Goal: Task Accomplishment & Management: Manage account settings

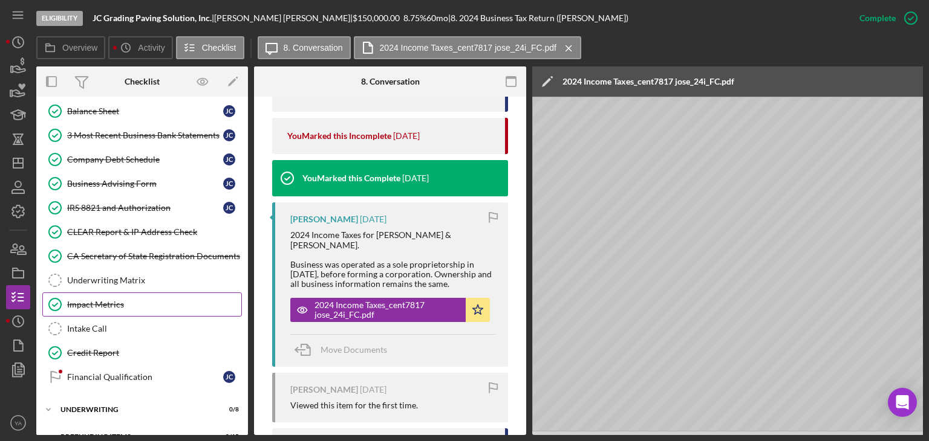
scroll to position [418, 0]
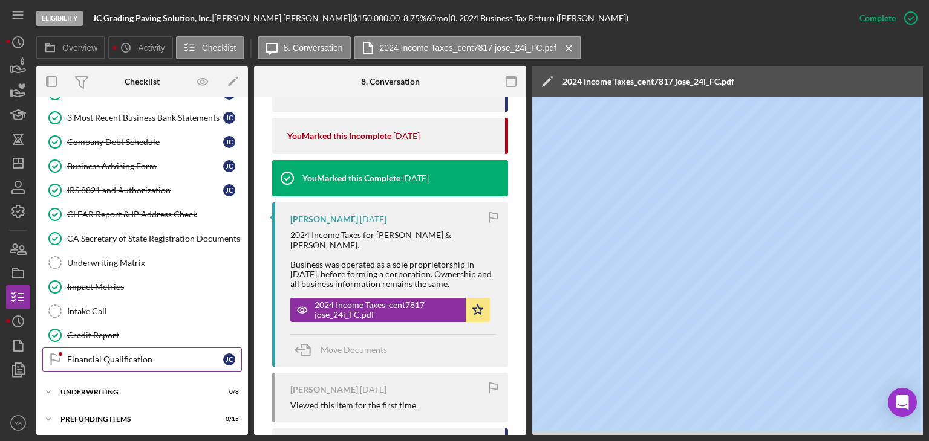
click at [160, 357] on div "Financial Qualification" at bounding box center [145, 360] width 156 height 10
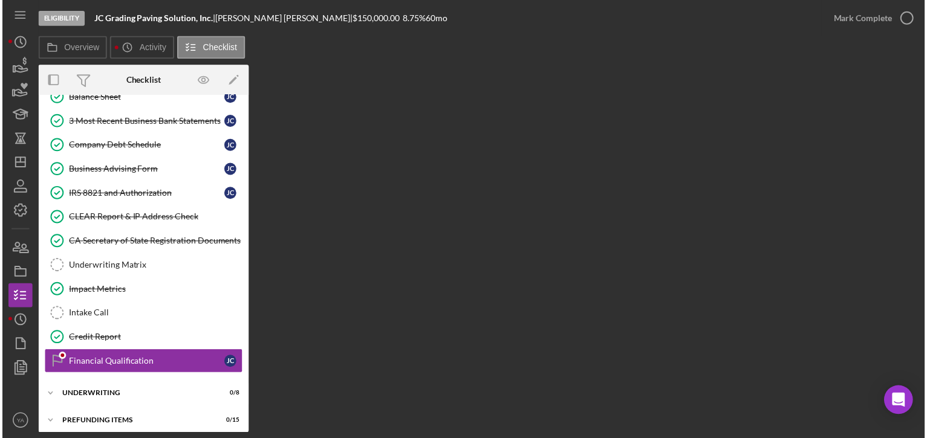
scroll to position [415, 0]
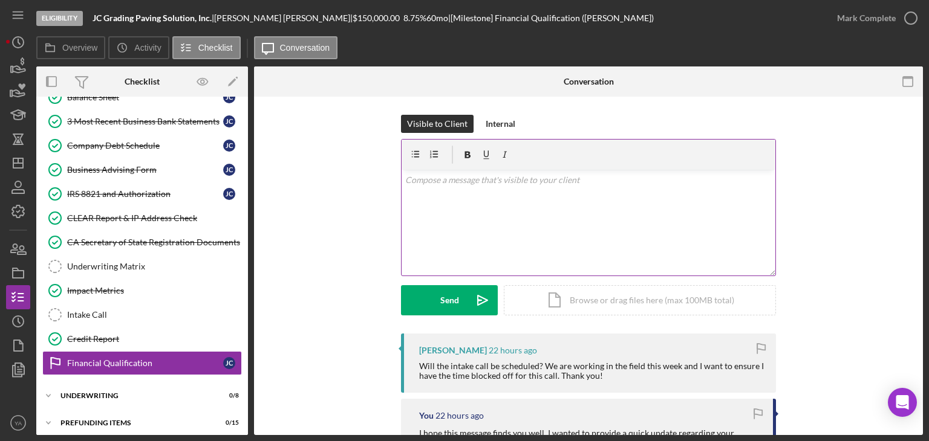
click at [560, 251] on div "v Color teal Color pink Remove color Add row above Add row below Add column bef…" at bounding box center [588, 223] width 374 height 106
drag, startPoint x: 516, startPoint y: 187, endPoint x: 437, endPoint y: 187, distance: 79.8
click at [437, 187] on div "v Color teal Color pink Remove color Add row above Add row below Add column bef…" at bounding box center [588, 223] width 374 height 106
click at [532, 181] on p "We can plan it sometime next week as I would be goin through the application as…" at bounding box center [588, 180] width 367 height 13
click at [725, 174] on p "We can plan it sometime next week as I would be goin through the application as…" at bounding box center [588, 180] width 367 height 13
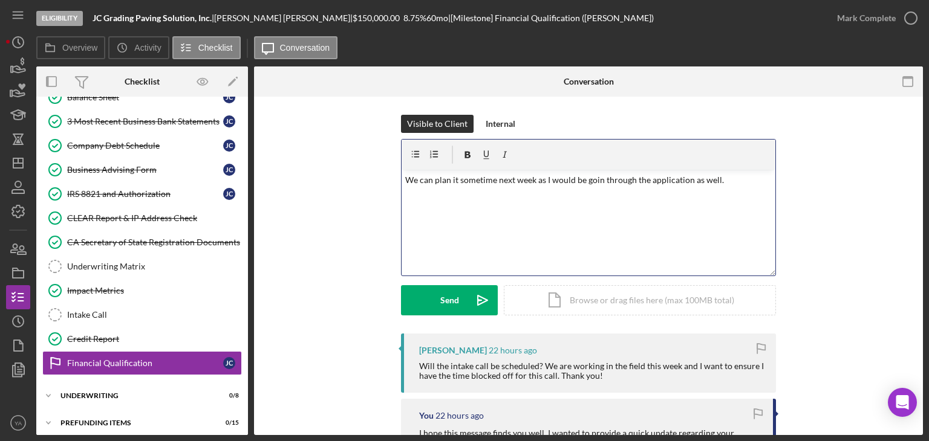
click at [597, 181] on p "We can plan it sometime next week as I would be goin through the application as…" at bounding box center [588, 180] width 367 height 13
click at [550, 221] on div "v Color teal Color pink Remove color Add row above Add row below Add column bef…" at bounding box center [588, 223] width 374 height 106
click at [730, 175] on p "We can plan it sometime next week as I would be going through the application a…" at bounding box center [588, 180] width 367 height 13
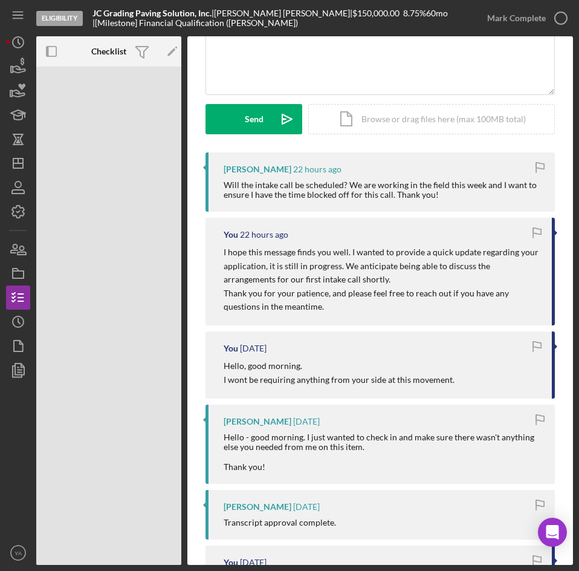
scroll to position [0, 0]
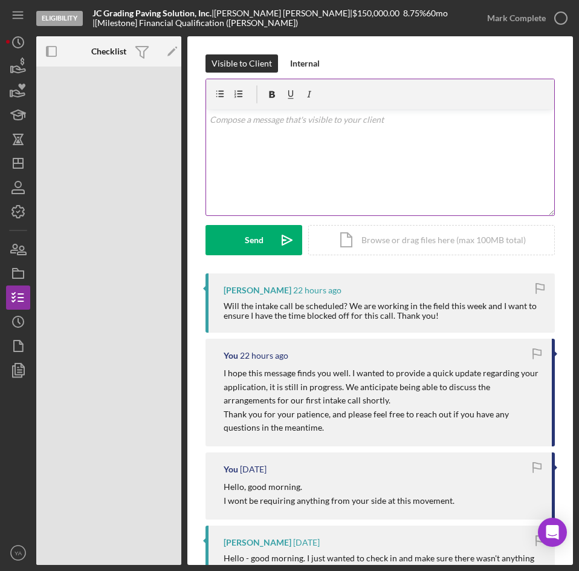
click at [327, 189] on div "v Color teal Color pink Remove color Add row above Add row below Add column bef…" at bounding box center [380, 162] width 348 height 106
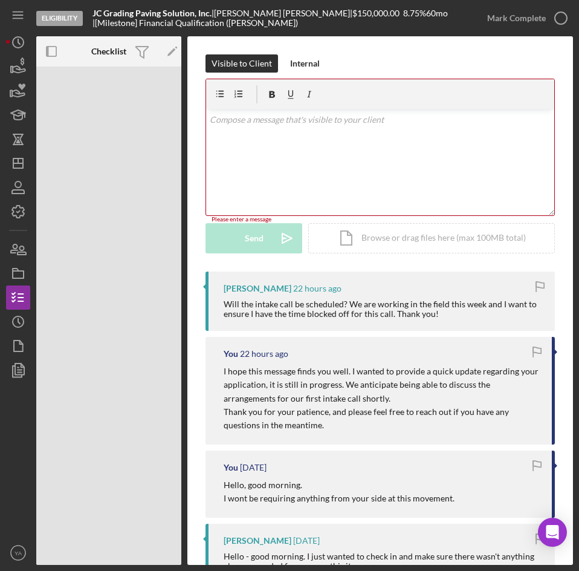
click at [305, 177] on div "v Color teal Color pink Remove color Add row above Add row below Add column bef…" at bounding box center [380, 162] width 348 height 106
click at [302, 158] on div "v Color teal Color pink Remove color Add row above Add row below Add column bef…" at bounding box center [380, 162] width 348 height 106
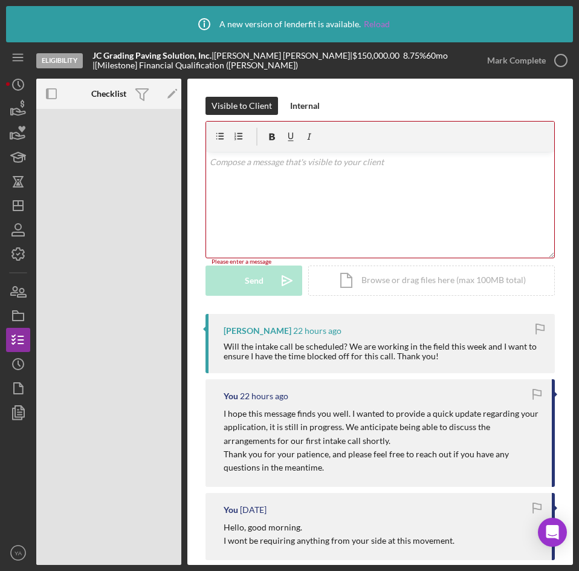
click at [379, 24] on link "Reload" at bounding box center [377, 24] width 26 height 10
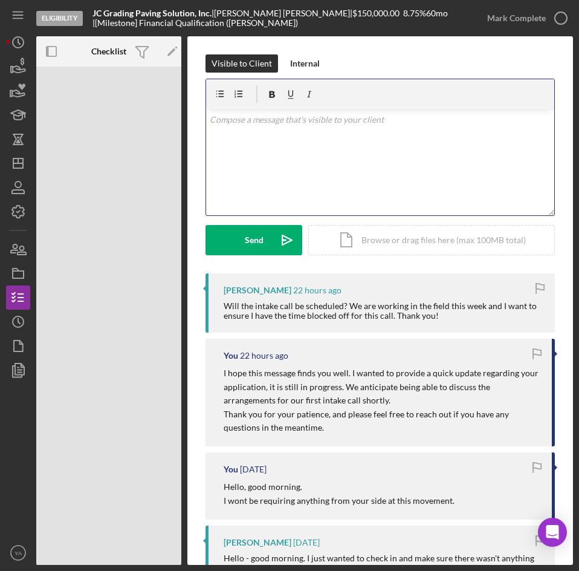
click at [379, 178] on div "v Color teal Color pink Remove color Add row above Add row below Add column bef…" at bounding box center [380, 162] width 348 height 106
click at [350, 172] on div "v Color teal Color pink Remove color Add row above Add row below Add column bef…" at bounding box center [380, 162] width 348 height 106
click at [426, 139] on div "v Color teal Color pink Remove color Add row above Add row below Add column bef…" at bounding box center [380, 162] width 348 height 106
click at [405, 140] on div "v Color teal Color pink Remove color Add row above Add row below Add column bef…" at bounding box center [380, 162] width 348 height 106
click at [310, 122] on p "No worries, we can set anytime next week" at bounding box center [381, 119] width 342 height 13
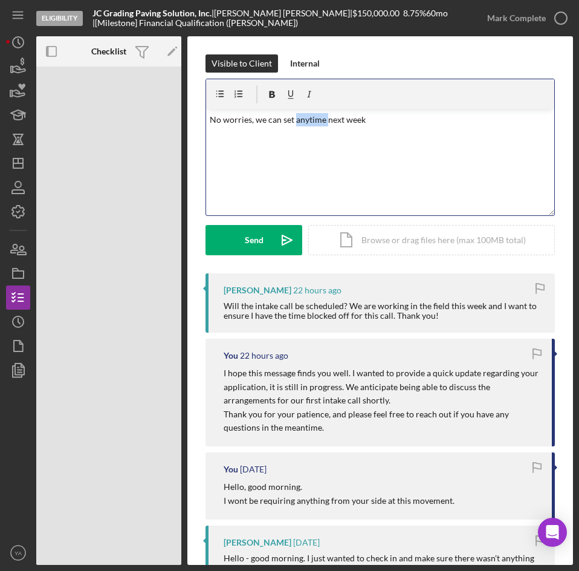
click at [310, 122] on p "No worries, we can set anytime next week" at bounding box center [381, 119] width 342 height 13
click at [419, 135] on div "v Color teal Color pink Remove color Add row above Add row below Add column bef…" at bounding box center [380, 162] width 348 height 106
click at [293, 126] on p "No worries, we can set the intake call next week as I would be going through th…" at bounding box center [381, 119] width 342 height 13
click at [366, 126] on p "No worries, we can set the intake call next week as I would be going through th…" at bounding box center [381, 119] width 342 height 13
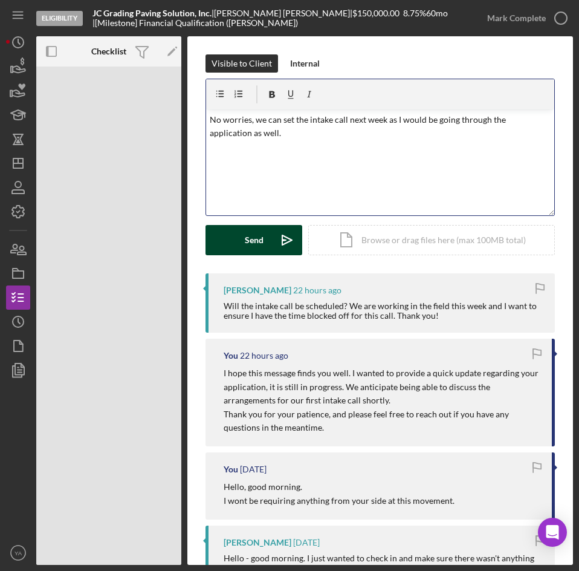
click at [258, 242] on div "Send" at bounding box center [254, 240] width 19 height 30
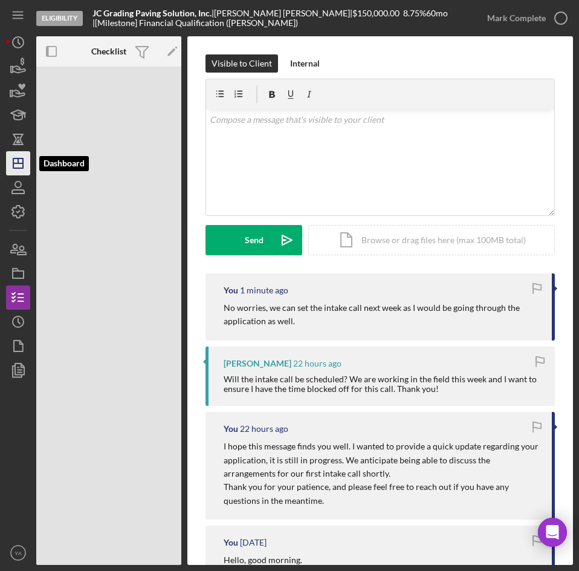
click at [16, 163] on line "button" at bounding box center [18, 163] width 10 height 0
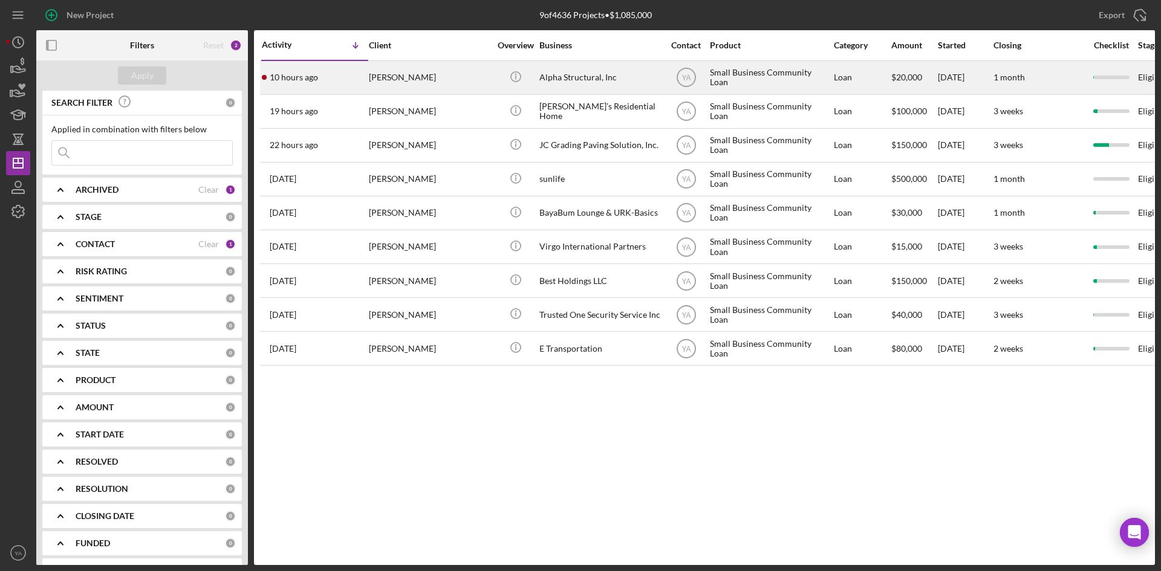
click at [579, 65] on div "Alpha Structural, Inc" at bounding box center [599, 78] width 121 height 32
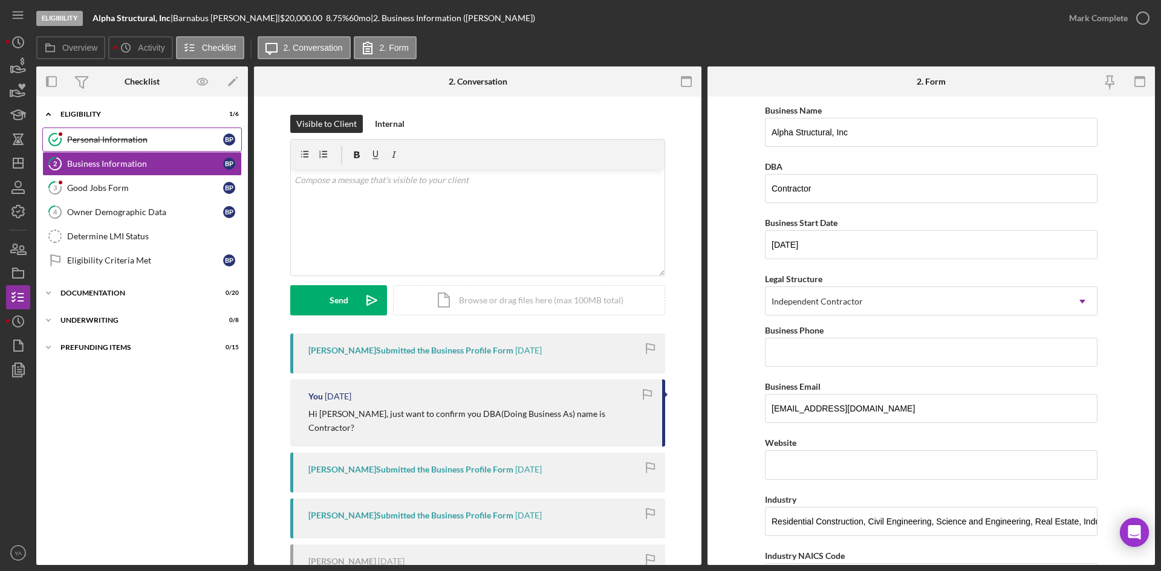
click at [124, 147] on link "Personal Information Personal Information B P" at bounding box center [142, 140] width 200 height 24
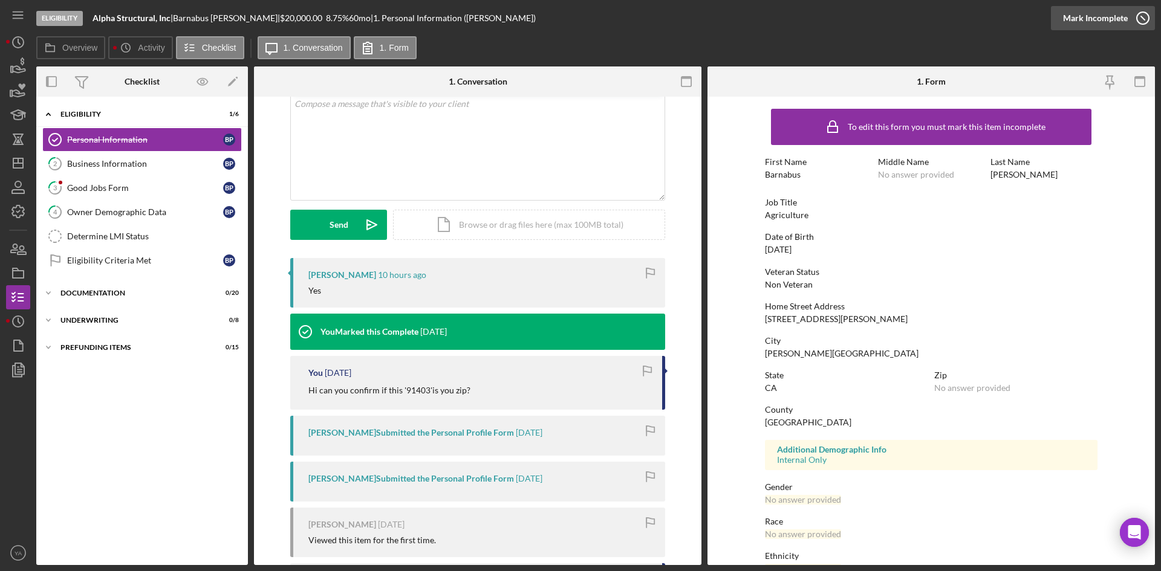
click at [579, 28] on icon "button" at bounding box center [1143, 18] width 30 height 30
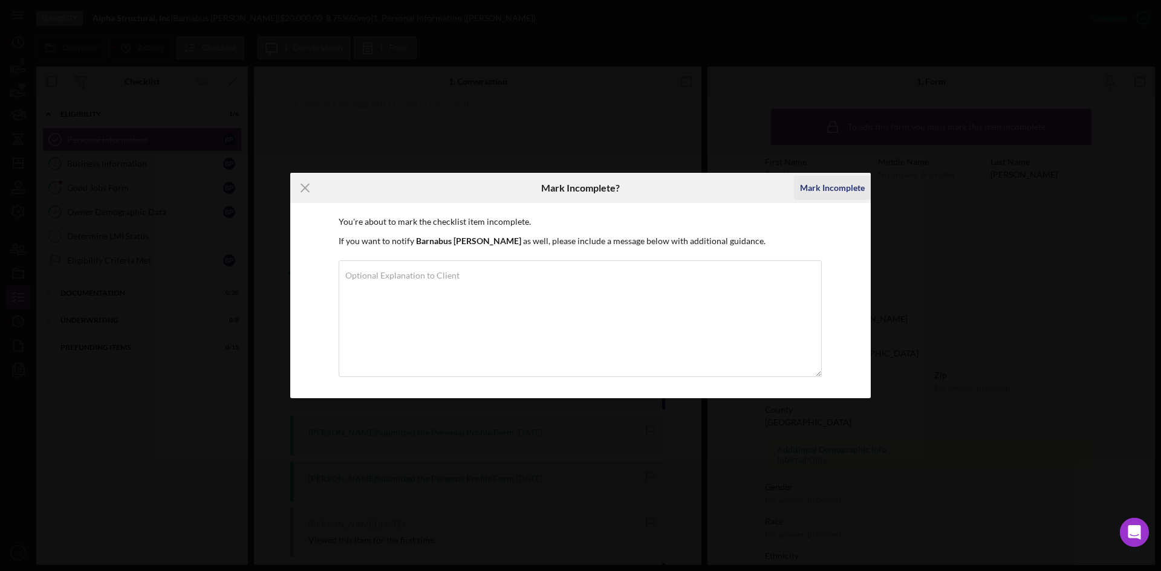
click at [579, 184] on div "Mark Incomplete" at bounding box center [832, 188] width 65 height 24
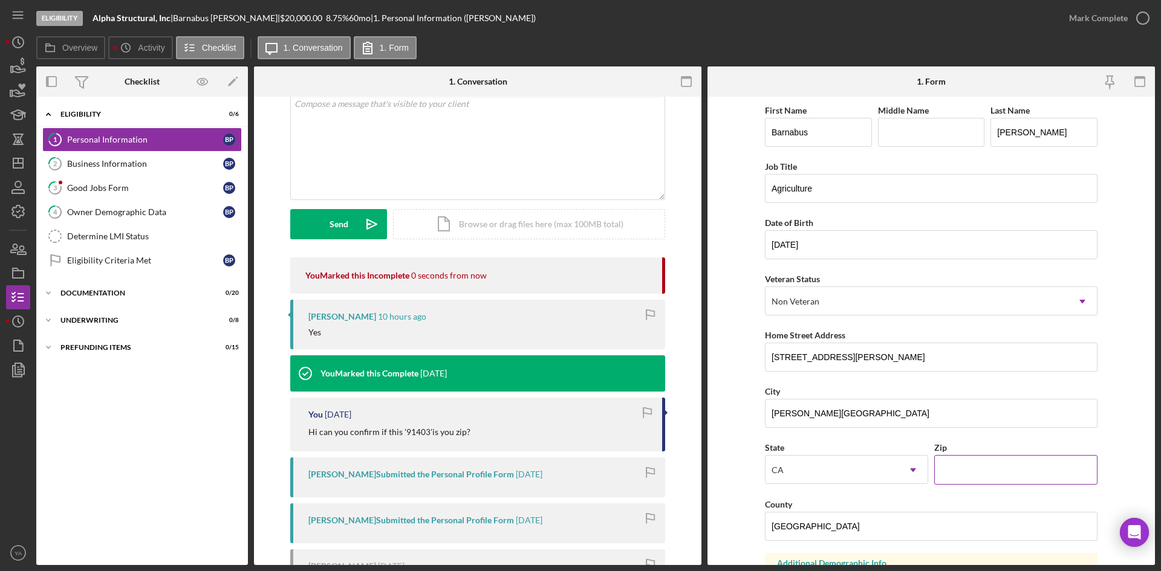
click at [579, 463] on input "Zip" at bounding box center [1015, 469] width 163 height 29
type input "91403"
click at [579, 376] on form "First Name Barnabus Middle Name Last Name [PERSON_NAME] Job Title Agriculture D…" at bounding box center [930, 331] width 447 height 469
click at [579, 19] on icon "button" at bounding box center [1143, 18] width 30 height 30
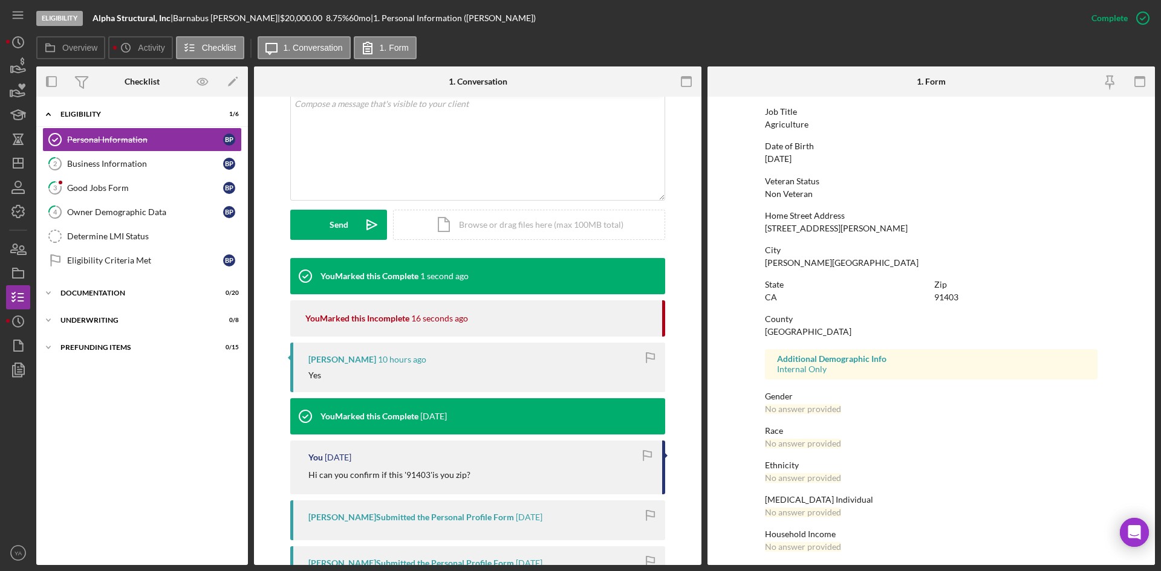
scroll to position [96, 0]
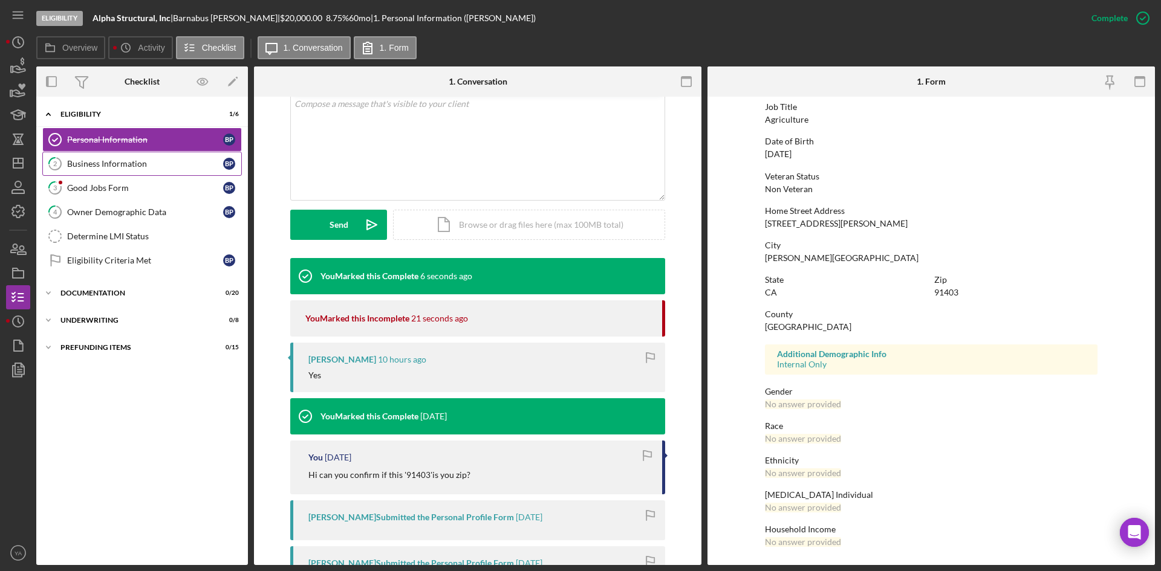
click at [145, 169] on link "2 Business Information B P" at bounding box center [142, 164] width 200 height 24
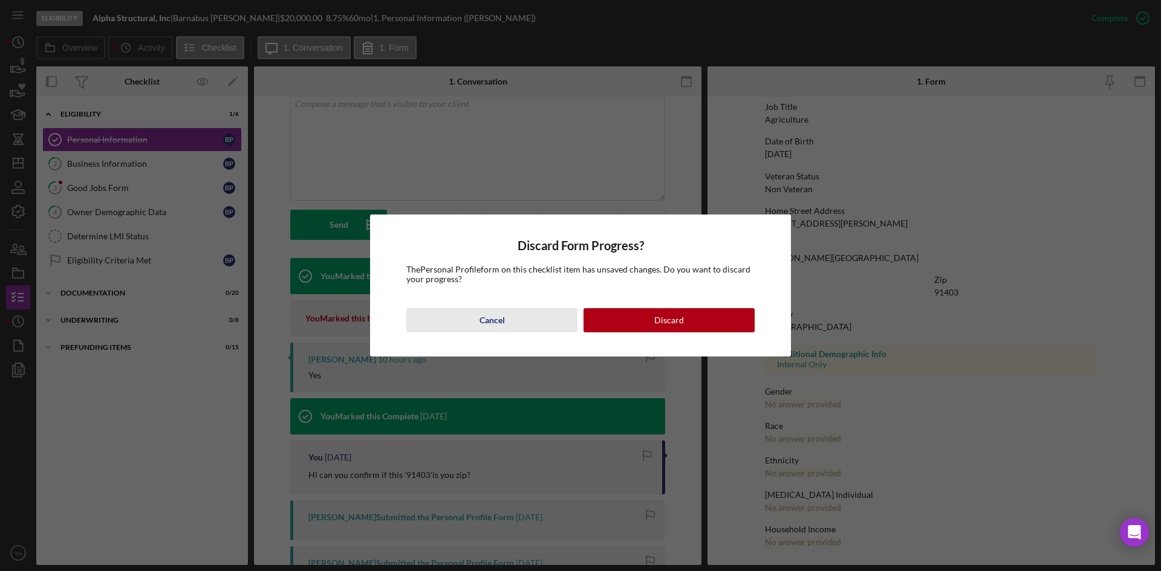
click at [490, 328] on div "Cancel" at bounding box center [491, 320] width 25 height 24
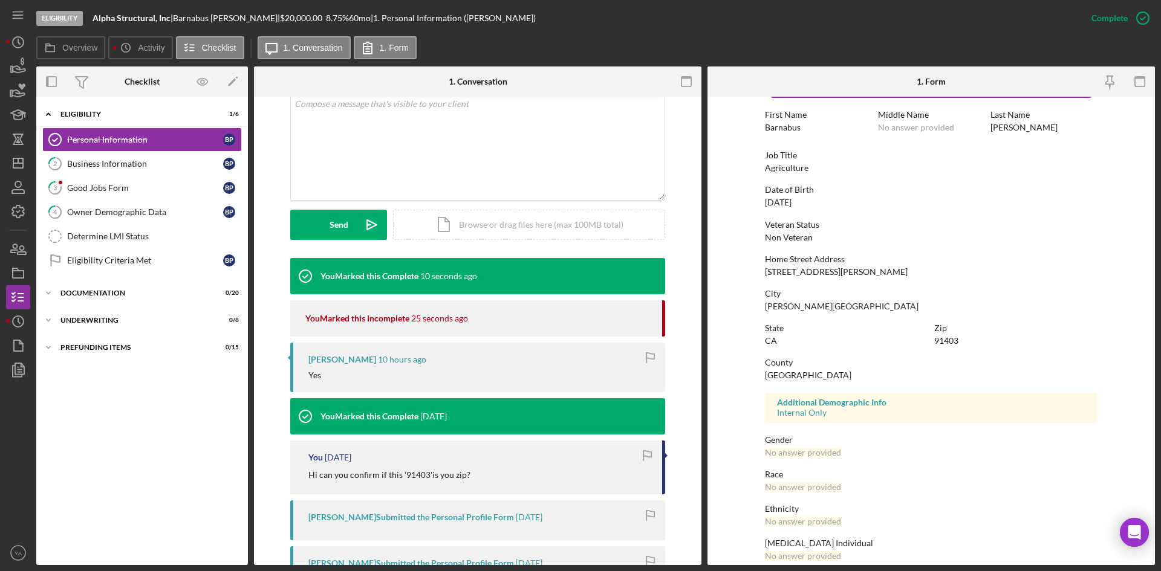
scroll to position [0, 0]
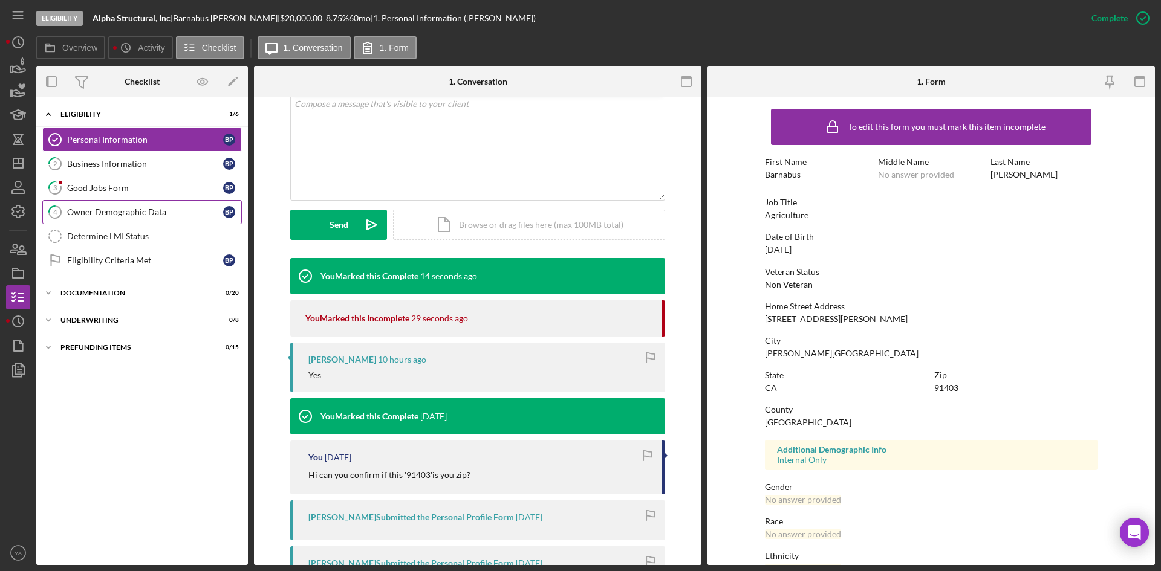
click at [131, 213] on div "Owner Demographic Data" at bounding box center [145, 212] width 156 height 10
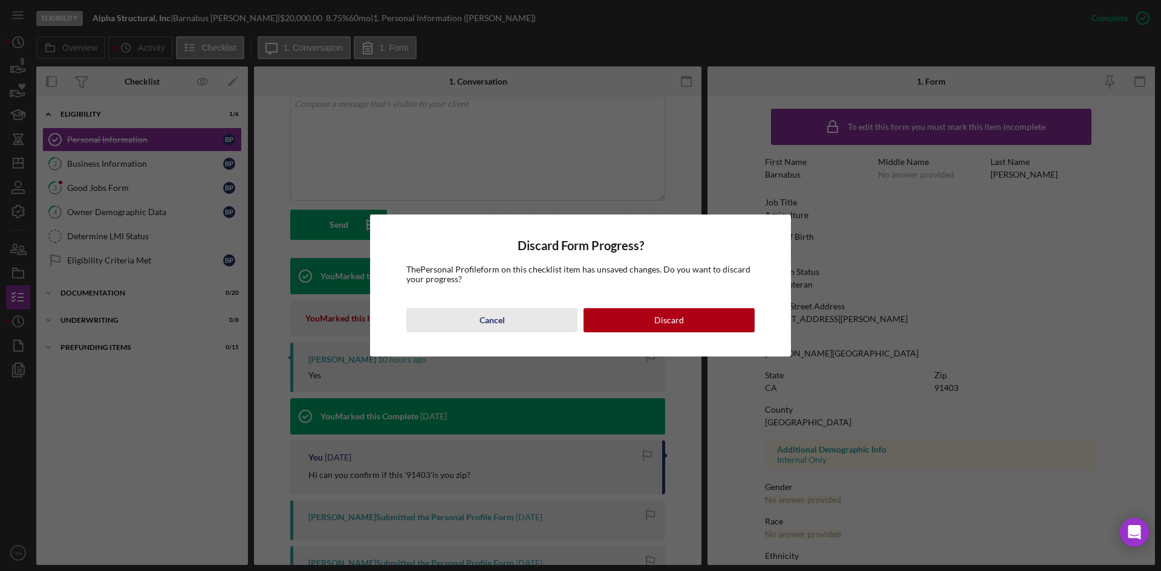
click at [501, 316] on div "Cancel" at bounding box center [491, 320] width 25 height 24
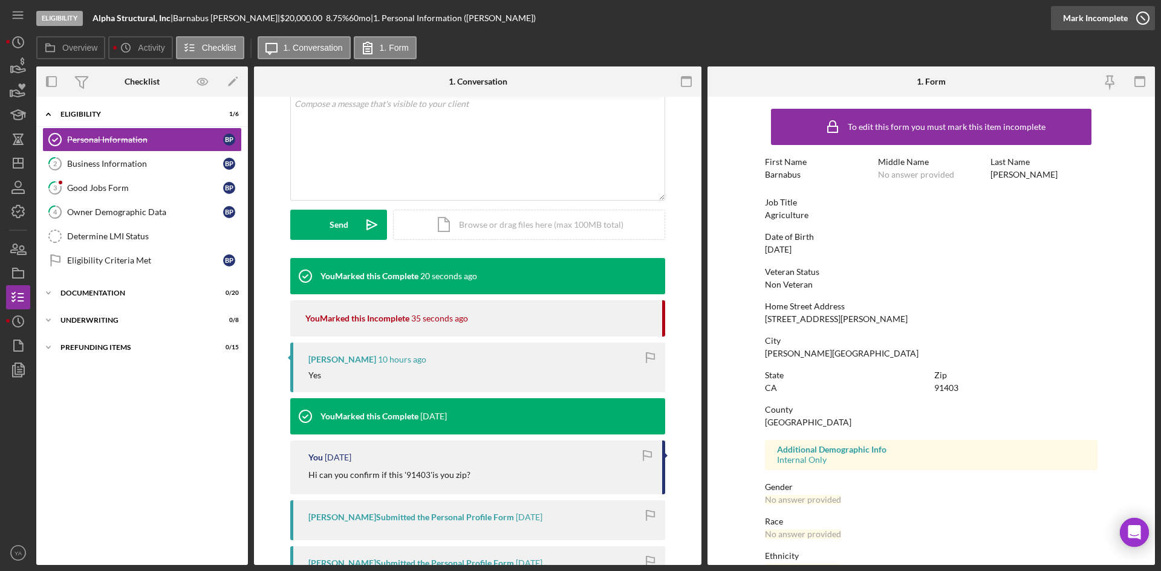
click at [579, 27] on icon "button" at bounding box center [1143, 18] width 30 height 30
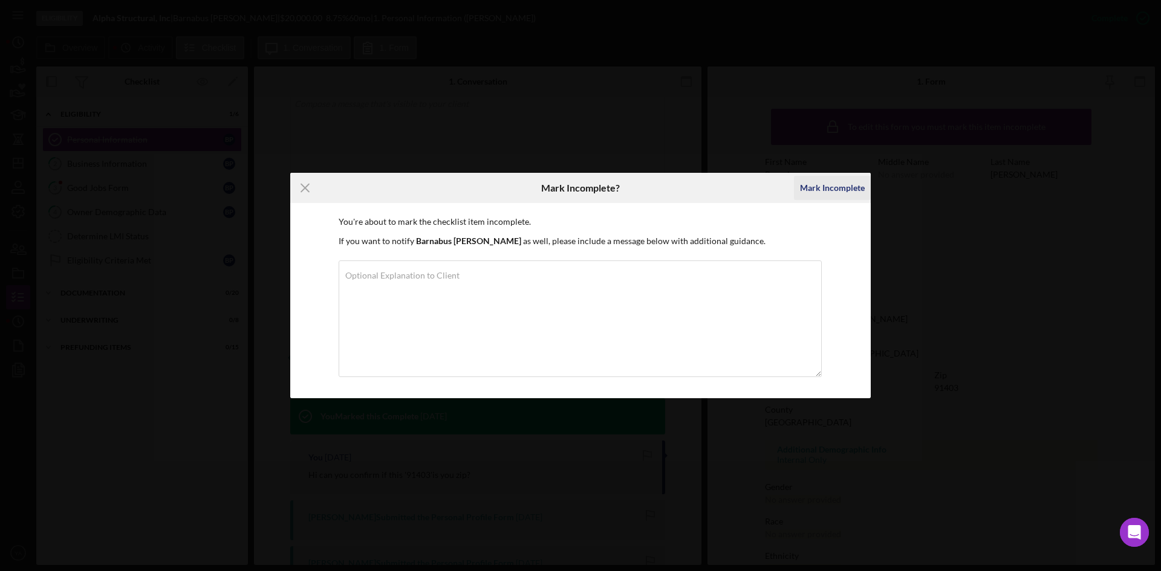
click at [579, 180] on div "Mark Incomplete" at bounding box center [832, 188] width 65 height 24
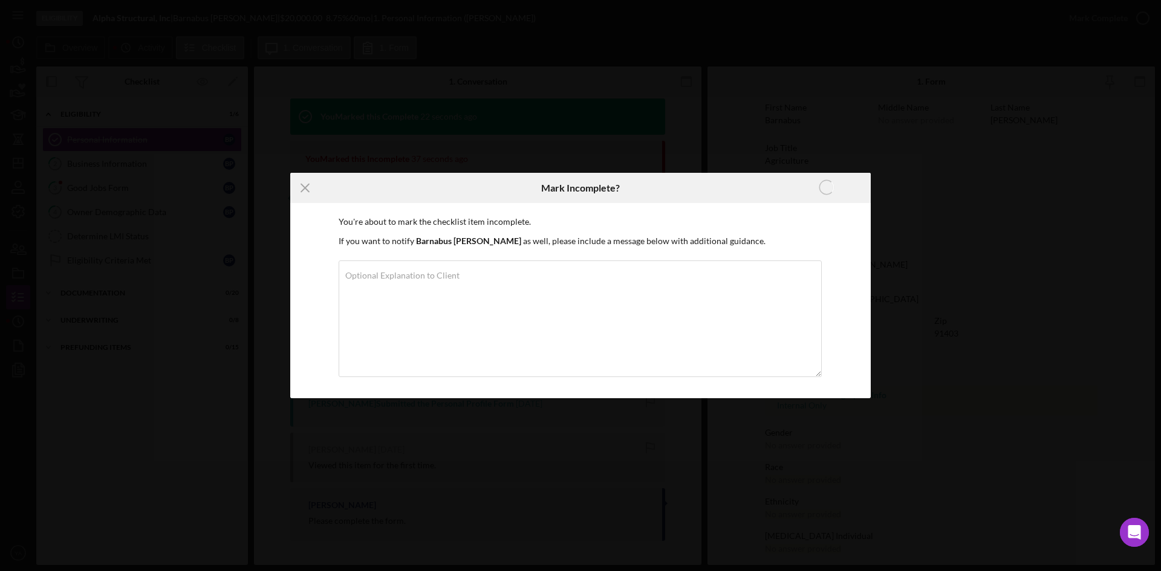
scroll to position [76, 0]
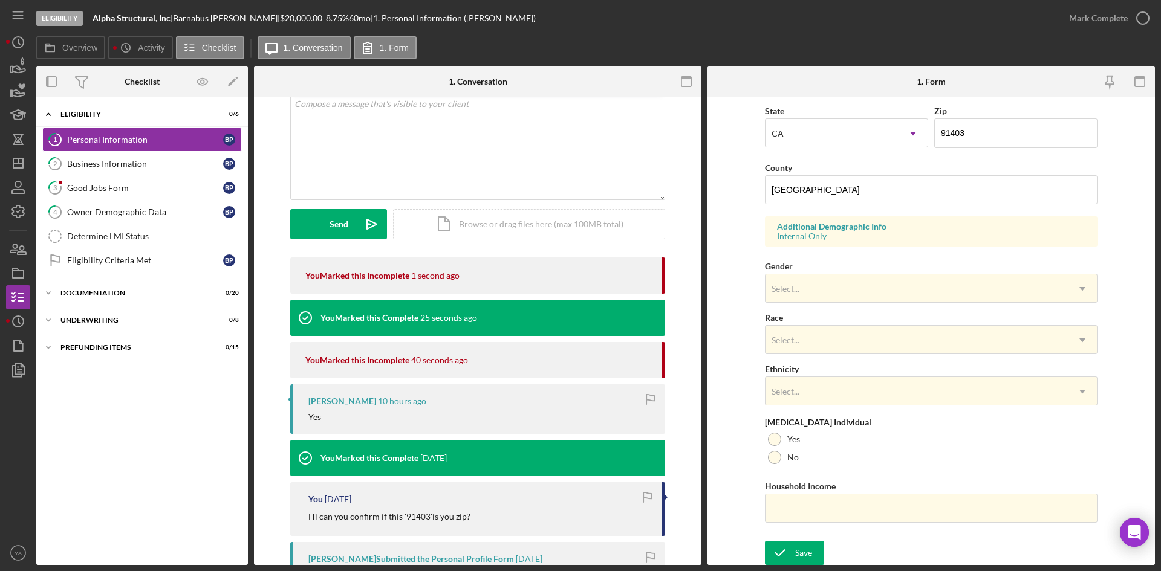
scroll to position [339, 0]
click at [140, 227] on link "Determine LMI Status Determine LMI Status" at bounding box center [142, 236] width 200 height 24
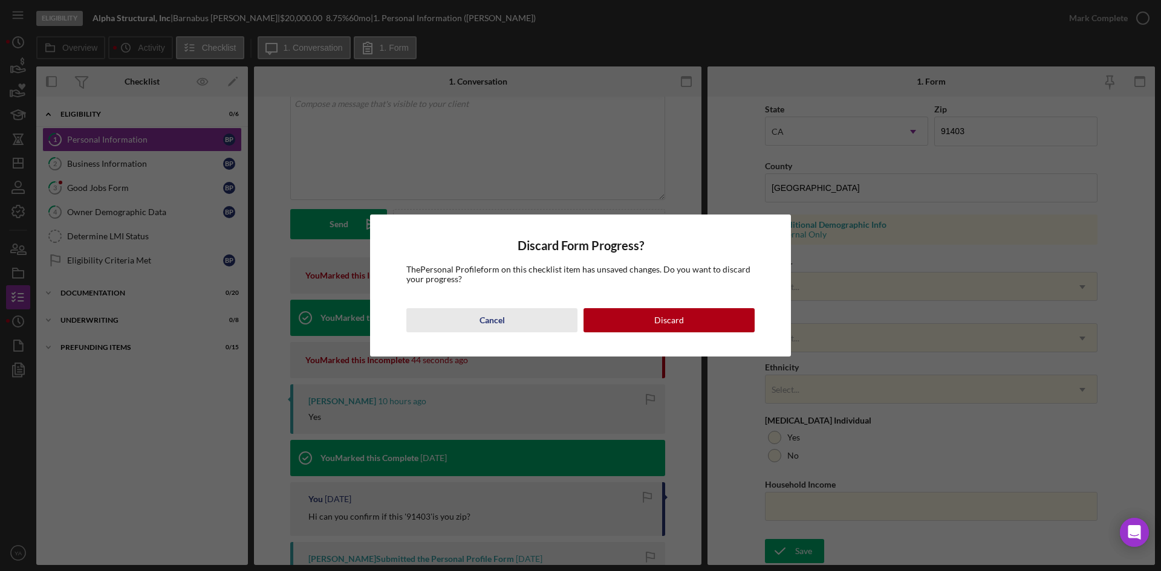
click at [476, 316] on button "Cancel" at bounding box center [491, 320] width 171 height 24
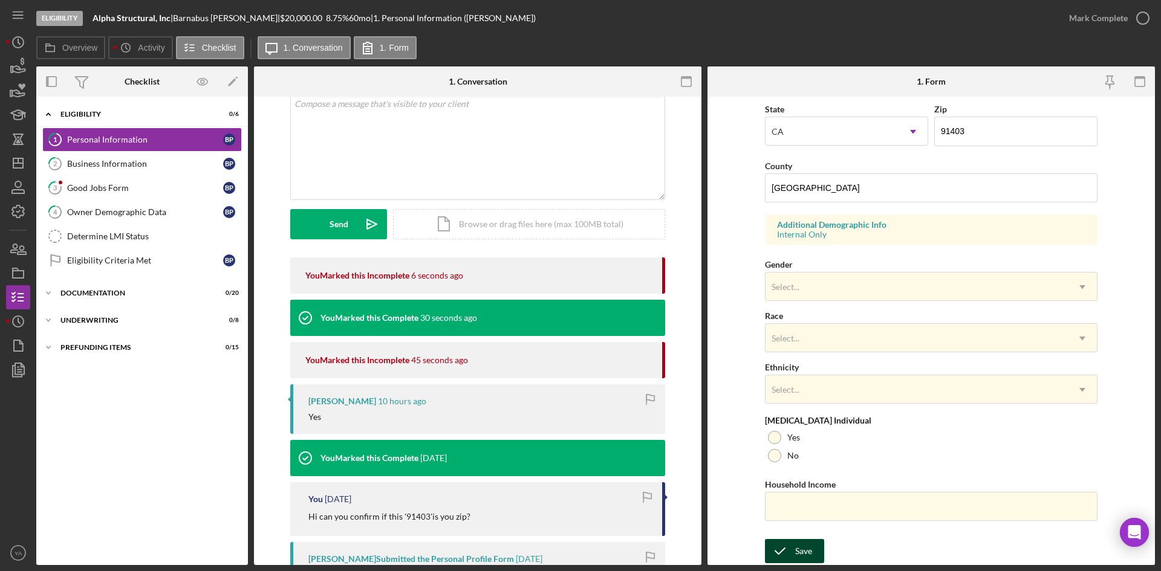
click at [579, 539] on div "Save Save" at bounding box center [931, 552] width 333 height 26
click at [579, 546] on div "Save" at bounding box center [803, 551] width 17 height 24
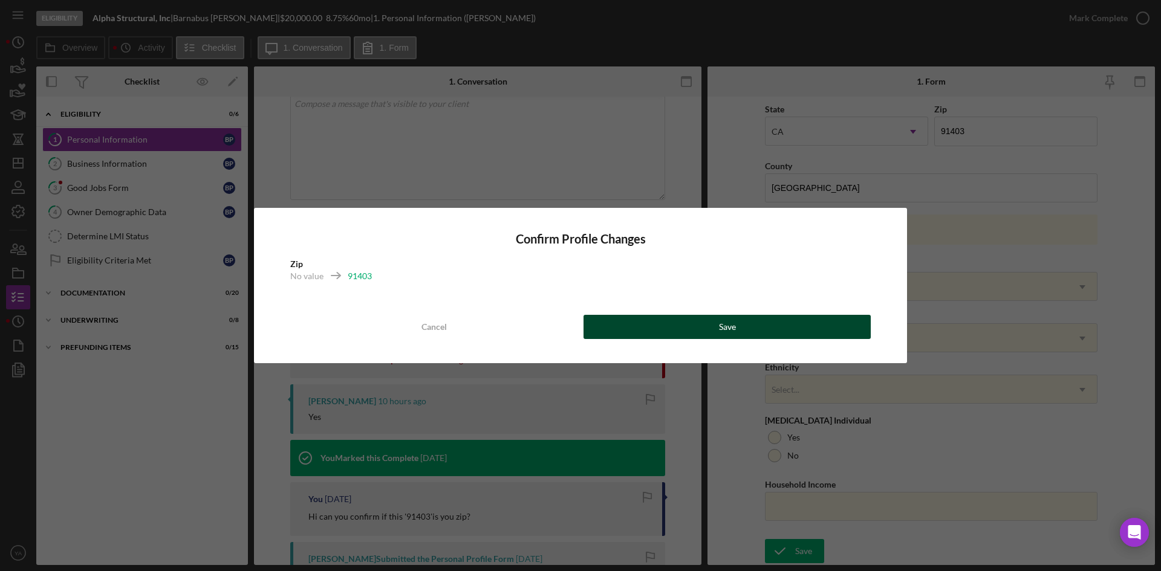
click at [579, 333] on button "Save" at bounding box center [726, 327] width 287 height 24
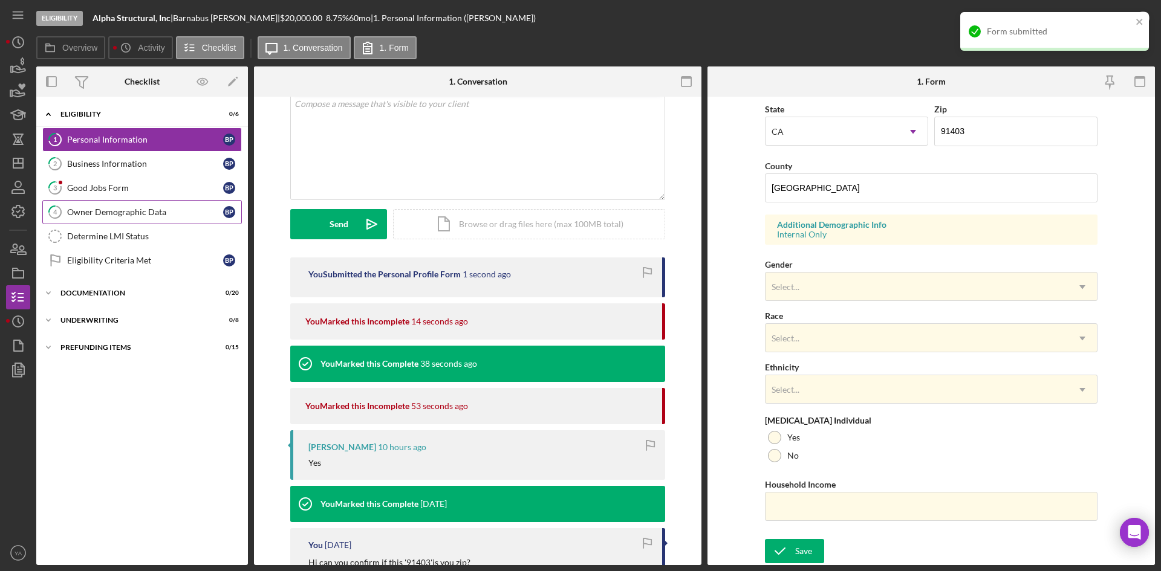
click at [112, 219] on link "4 Owner Demographic Data B P" at bounding box center [142, 212] width 200 height 24
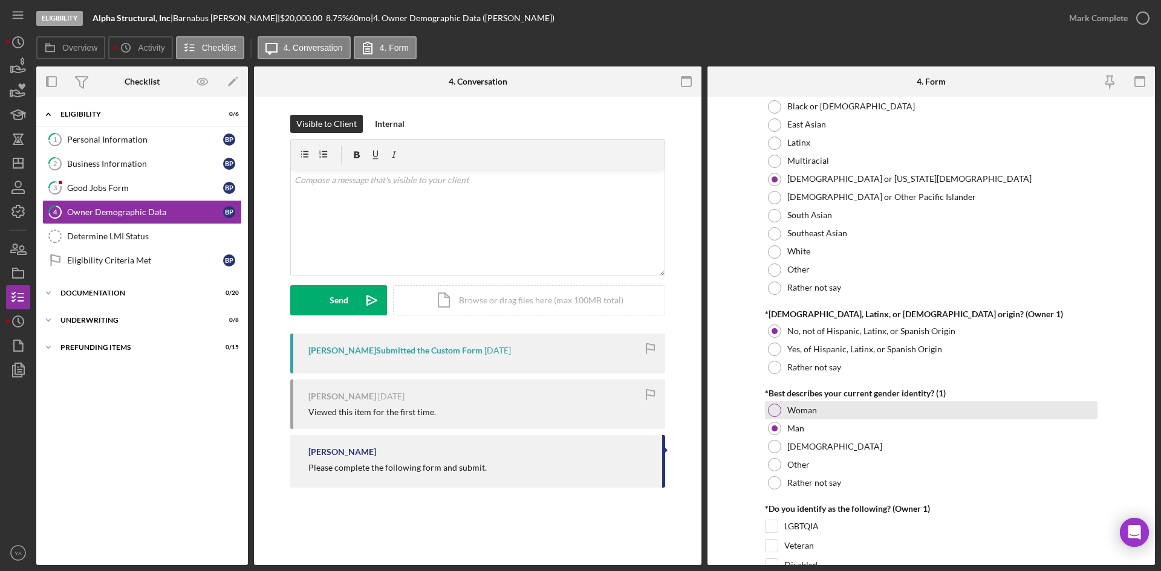
scroll to position [665, 0]
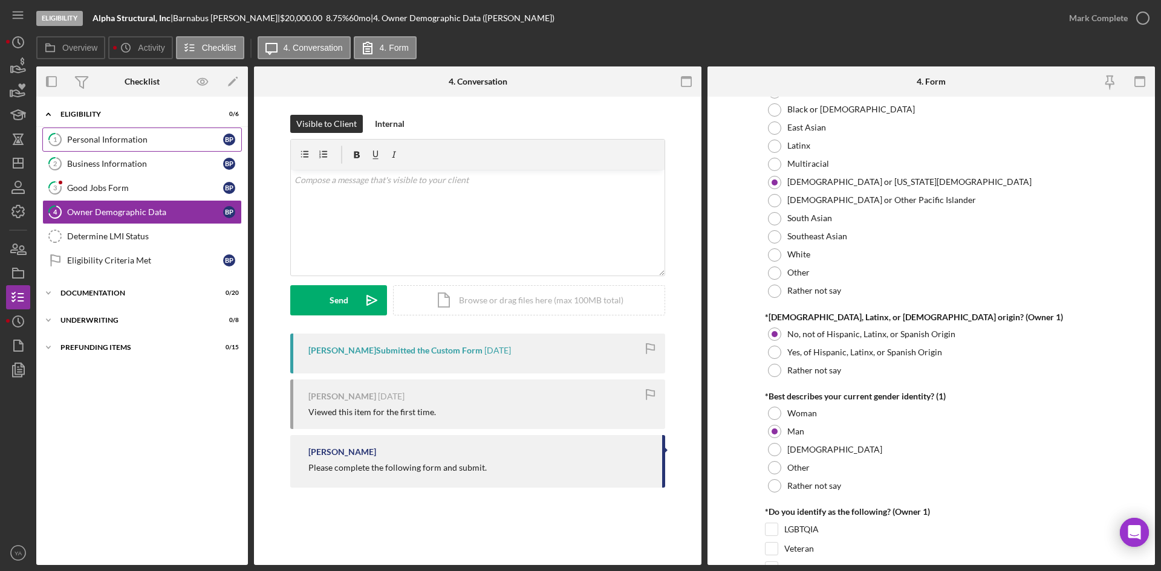
click at [126, 137] on div "Personal Information" at bounding box center [145, 140] width 156 height 10
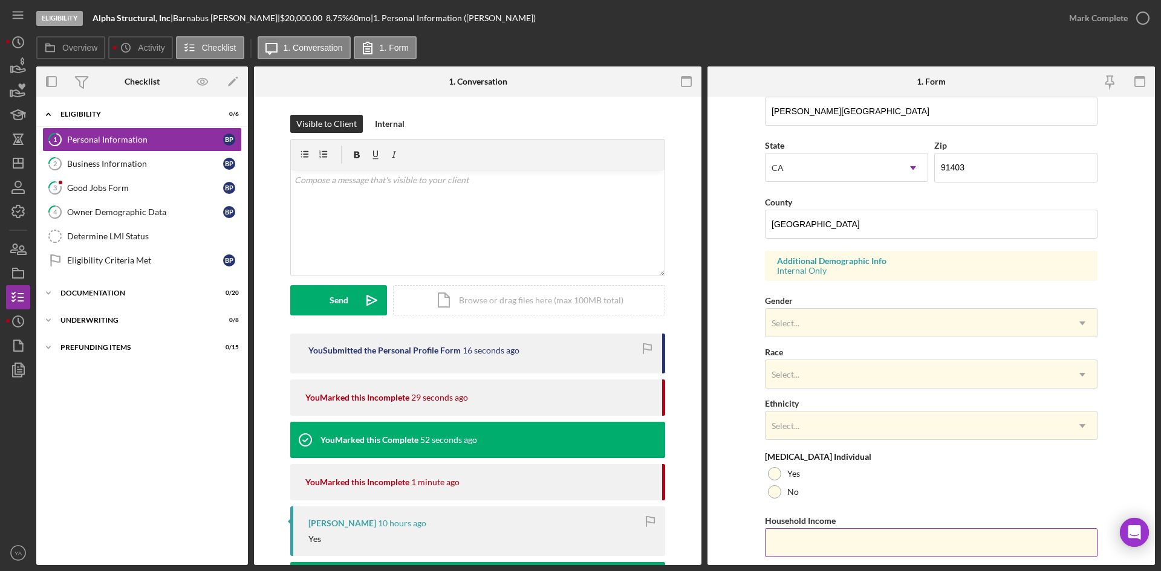
scroll to position [339, 0]
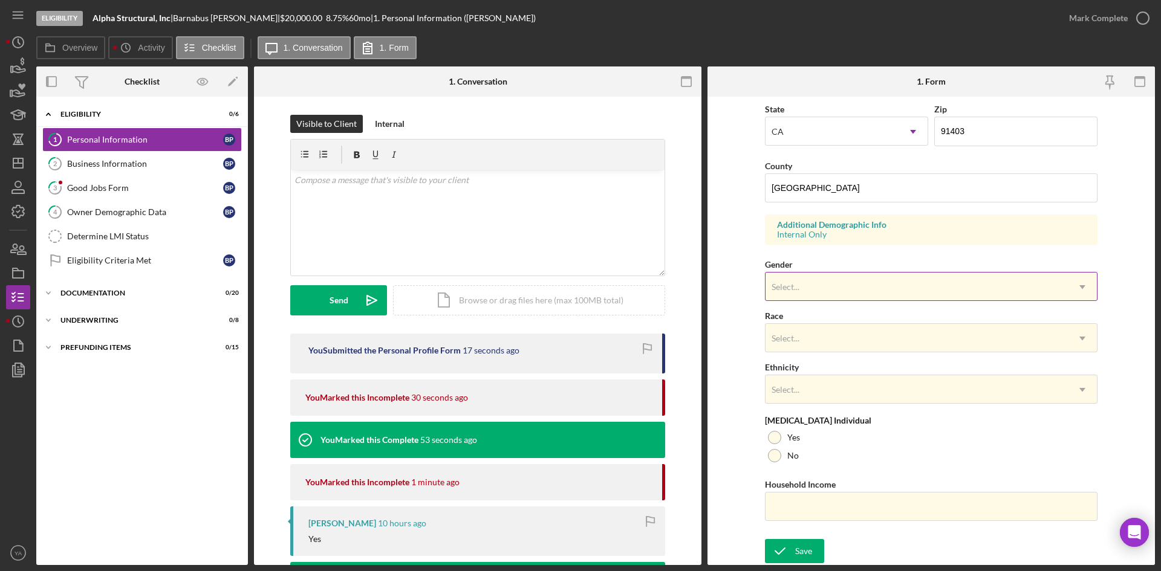
click at [579, 274] on div "Select..." at bounding box center [916, 287] width 302 height 28
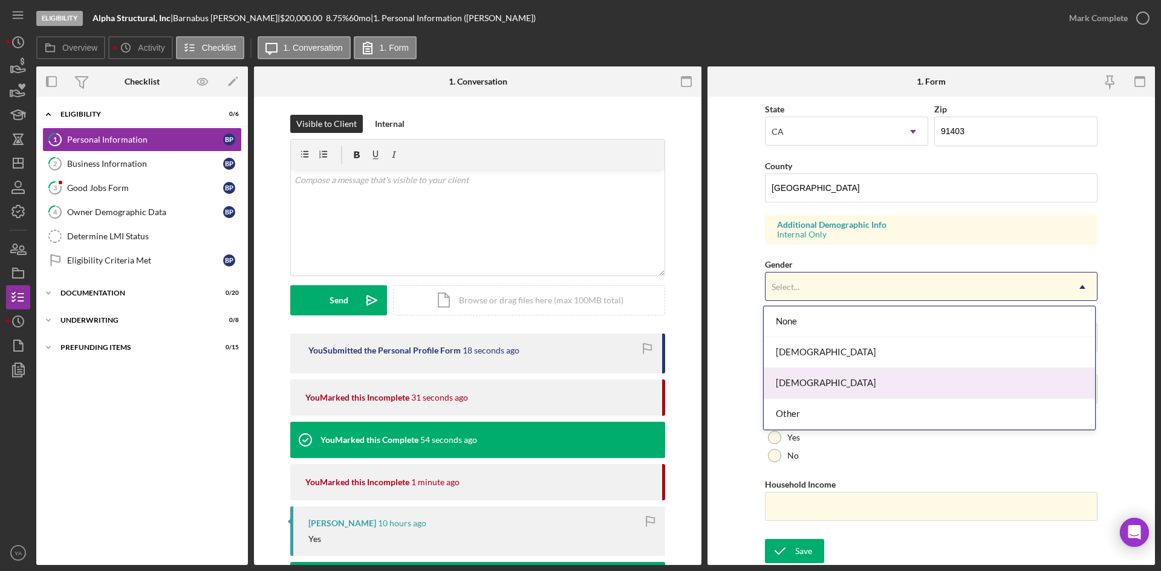
click at [579, 380] on div "[DEMOGRAPHIC_DATA]" at bounding box center [929, 383] width 331 height 31
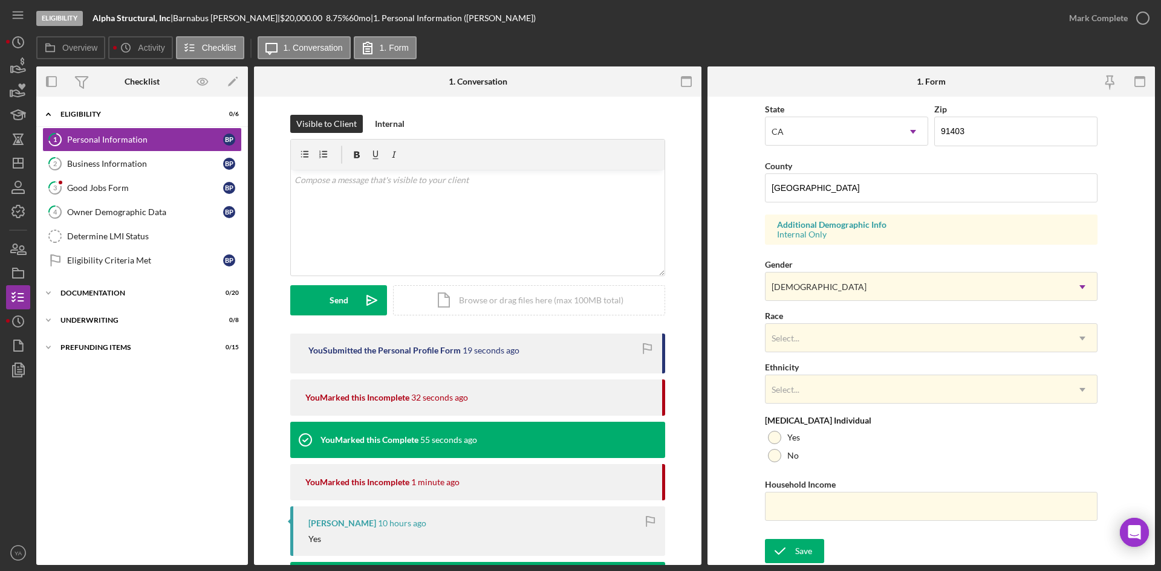
click at [579, 322] on div "Race Select... Icon/Dropdown Arrow" at bounding box center [931, 330] width 333 height 44
click at [579, 341] on div "Select..." at bounding box center [916, 339] width 302 height 28
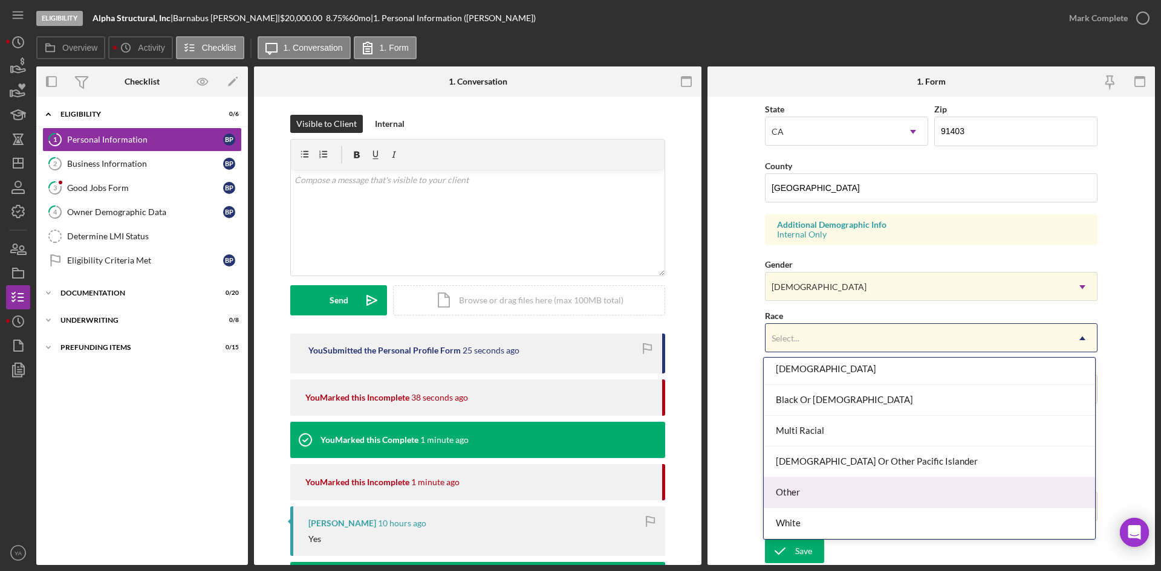
scroll to position [0, 0]
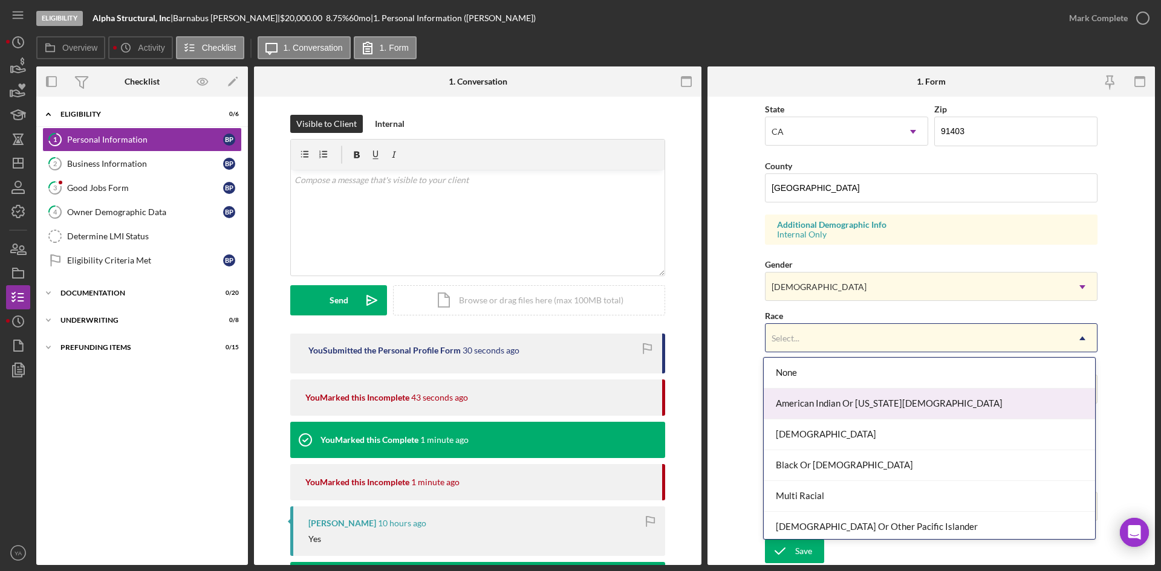
click at [579, 415] on div "American Indian Or [US_STATE][DEMOGRAPHIC_DATA]" at bounding box center [929, 404] width 331 height 31
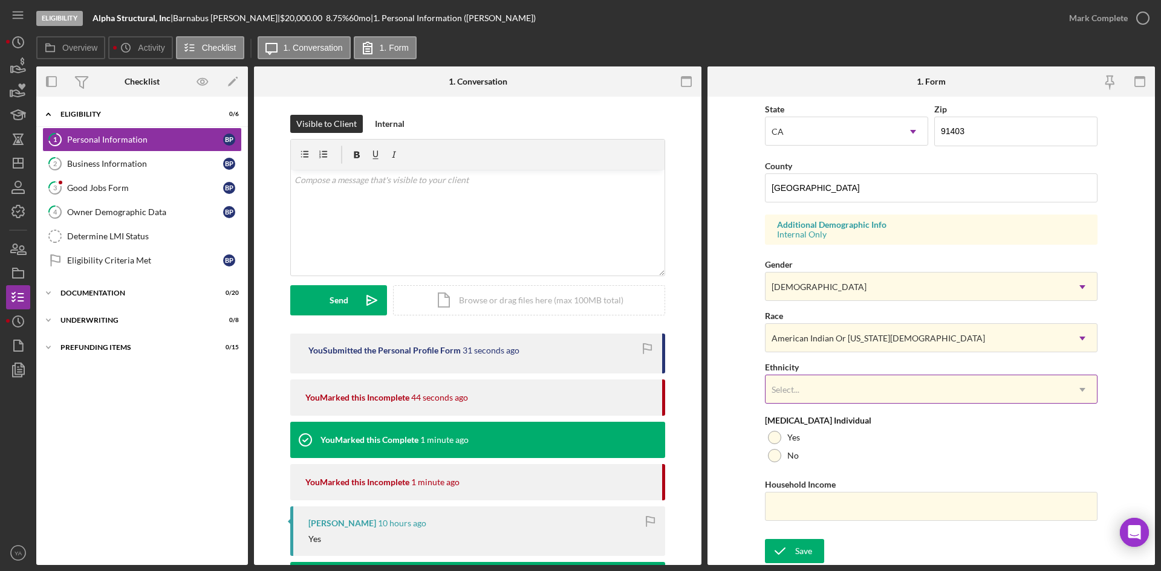
click at [579, 383] on div "Select..." at bounding box center [916, 390] width 302 height 28
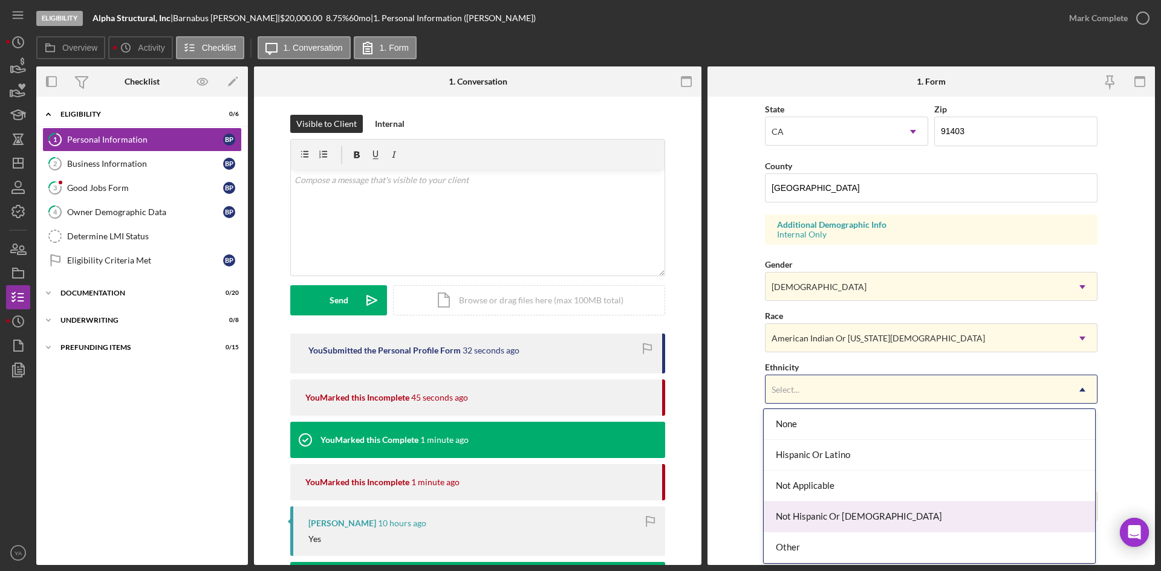
click at [579, 512] on div "Not Hispanic Or [DEMOGRAPHIC_DATA]" at bounding box center [929, 517] width 331 height 31
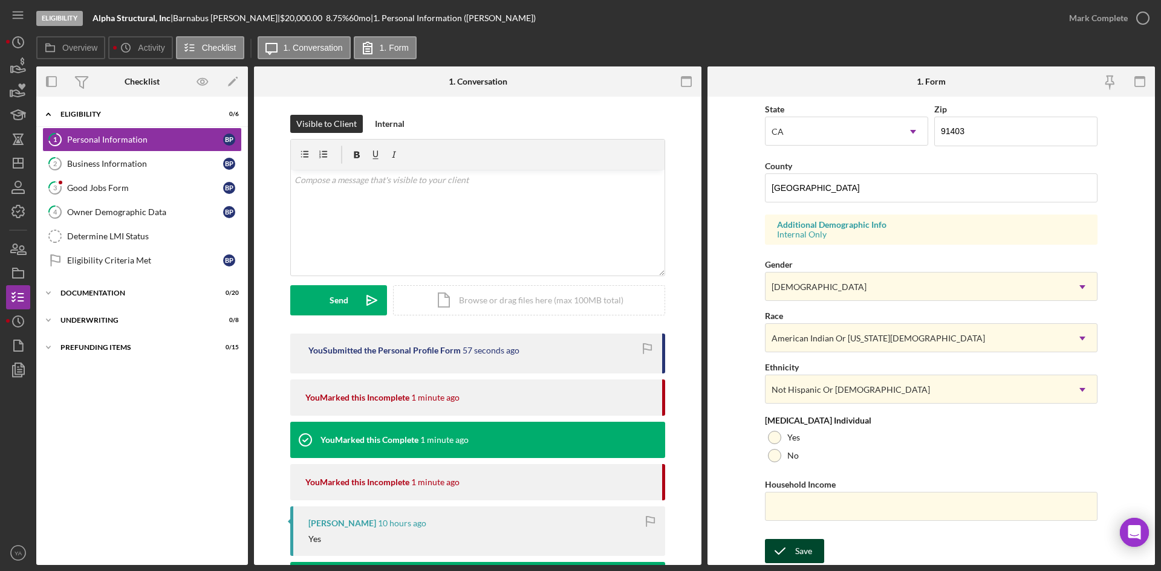
click at [579, 545] on div "Save" at bounding box center [803, 551] width 17 height 24
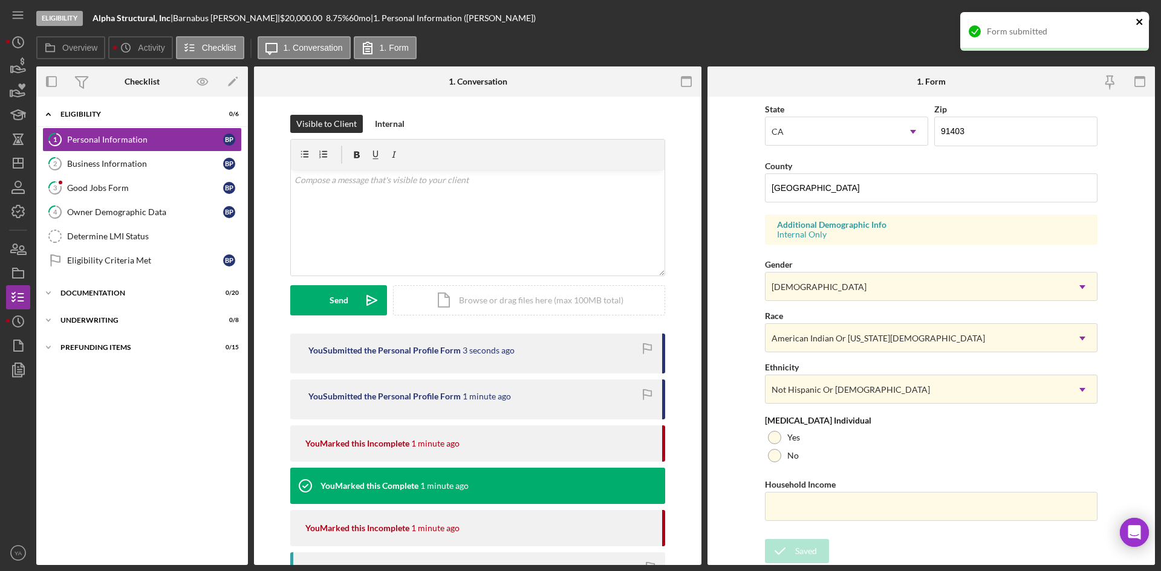
click at [579, 17] on icon "close" at bounding box center [1140, 22] width 8 height 10
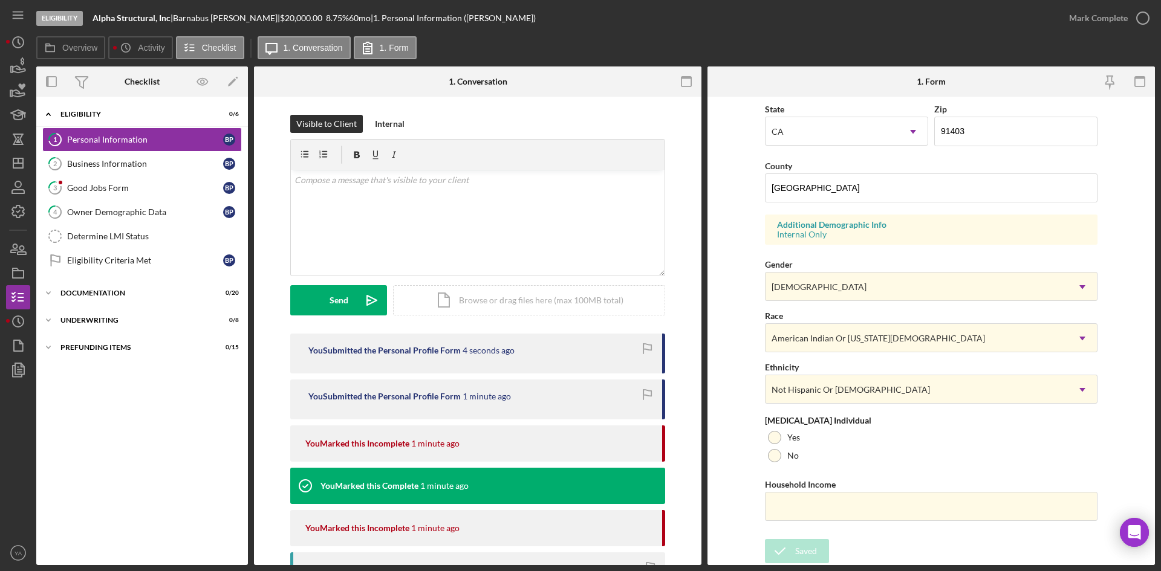
click at [0, 0] on icon "button" at bounding box center [0, 0] width 0 height 0
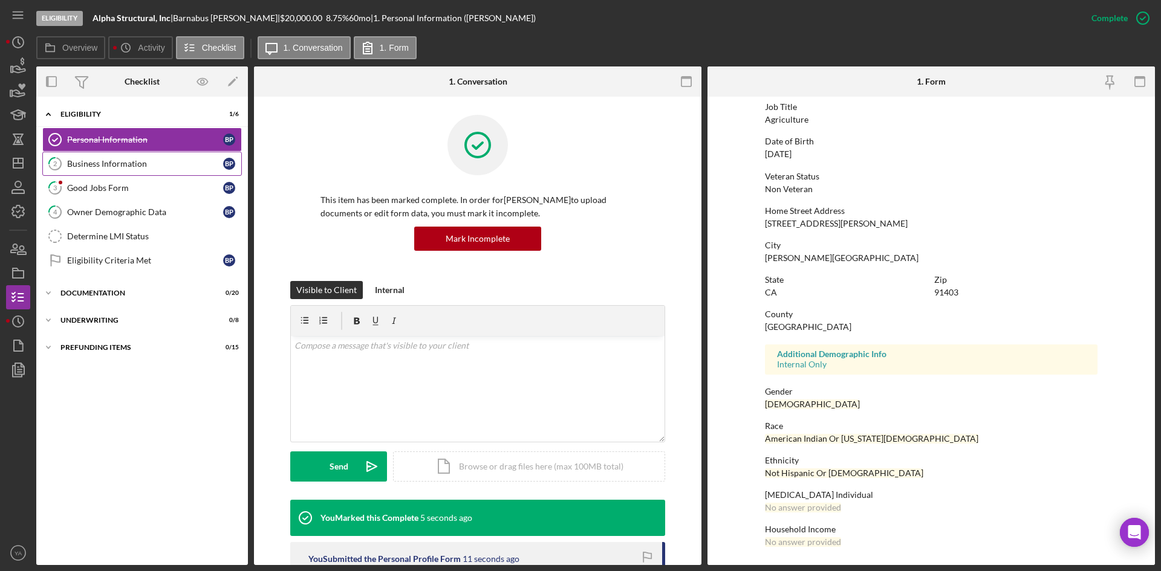
click at [105, 157] on link "2 Business Information B P" at bounding box center [142, 164] width 200 height 24
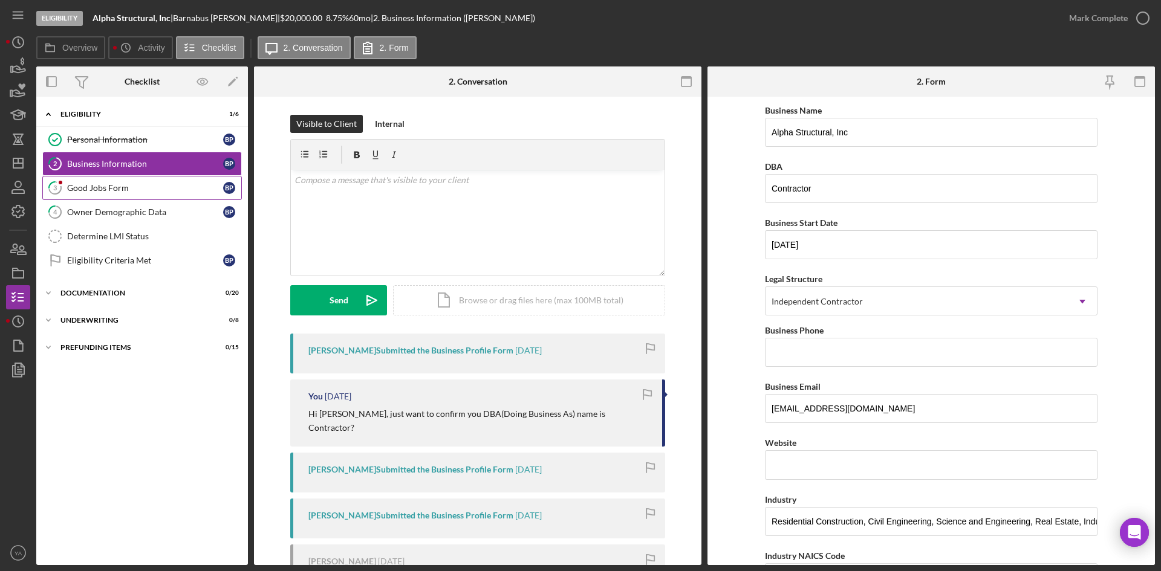
click at [105, 196] on link "3 Good Jobs Form B P" at bounding box center [142, 188] width 200 height 24
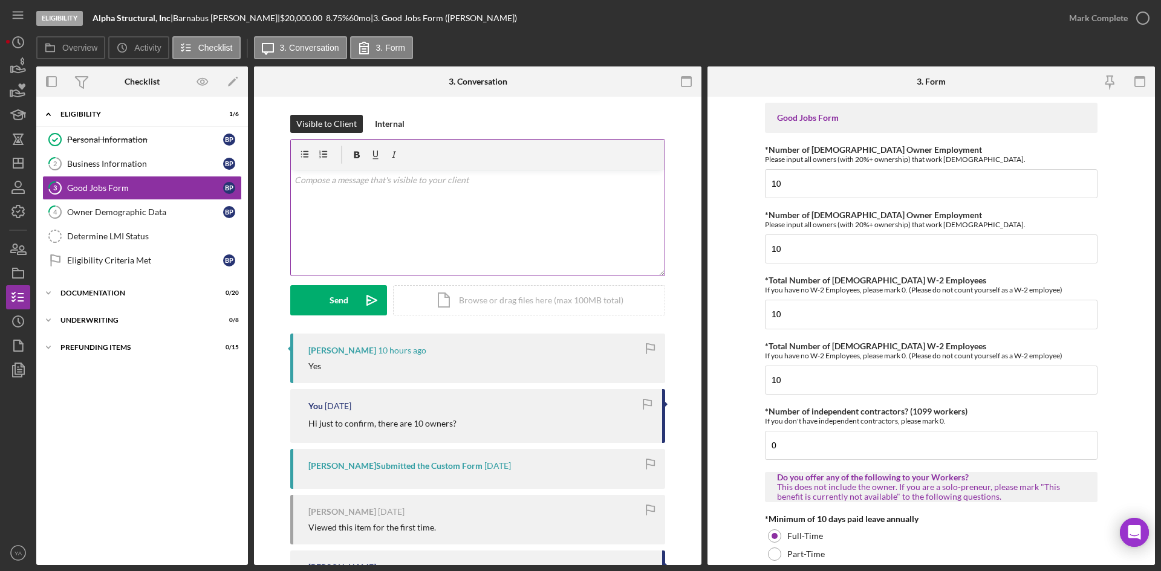
click at [392, 225] on div "v Color teal Color pink Remove color Add row above Add row below Add column bef…" at bounding box center [478, 223] width 374 height 106
drag, startPoint x: 446, startPoint y: 190, endPoint x: 456, endPoint y: 192, distance: 9.7
click at [447, 190] on div "v Color teal Color pink Remove color Add row above Add row below Add column bef…" at bounding box center [478, 223] width 374 height 106
click at [356, 185] on p at bounding box center [477, 180] width 367 height 13
click at [343, 218] on div "v Color teal Color pink Remove color Add row above Add row below Add column bef…" at bounding box center [478, 223] width 374 height 106
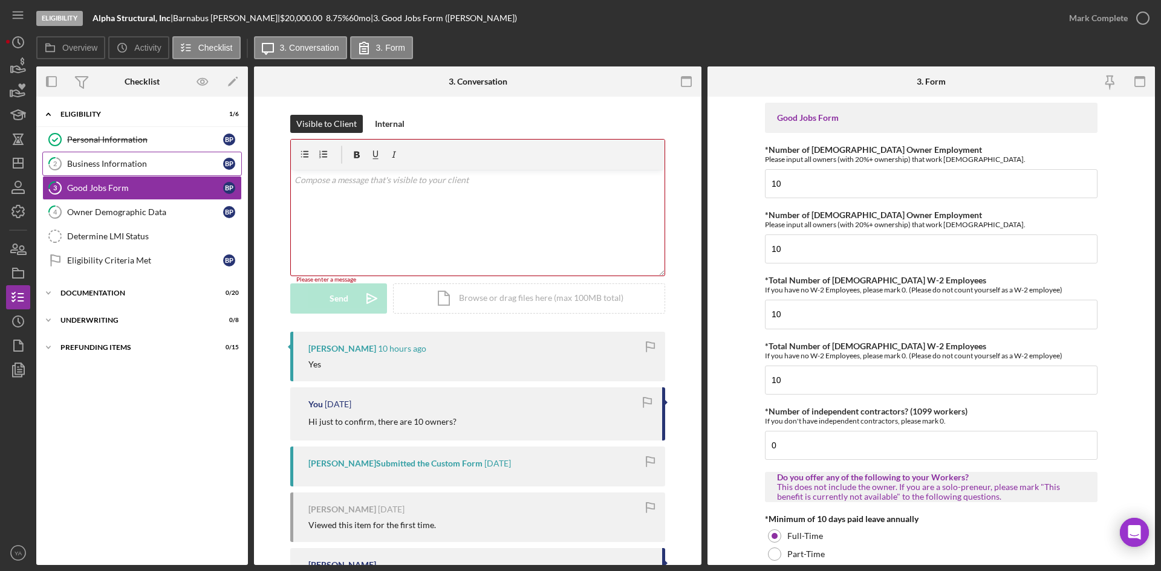
click at [158, 169] on div "Business Information" at bounding box center [145, 164] width 156 height 10
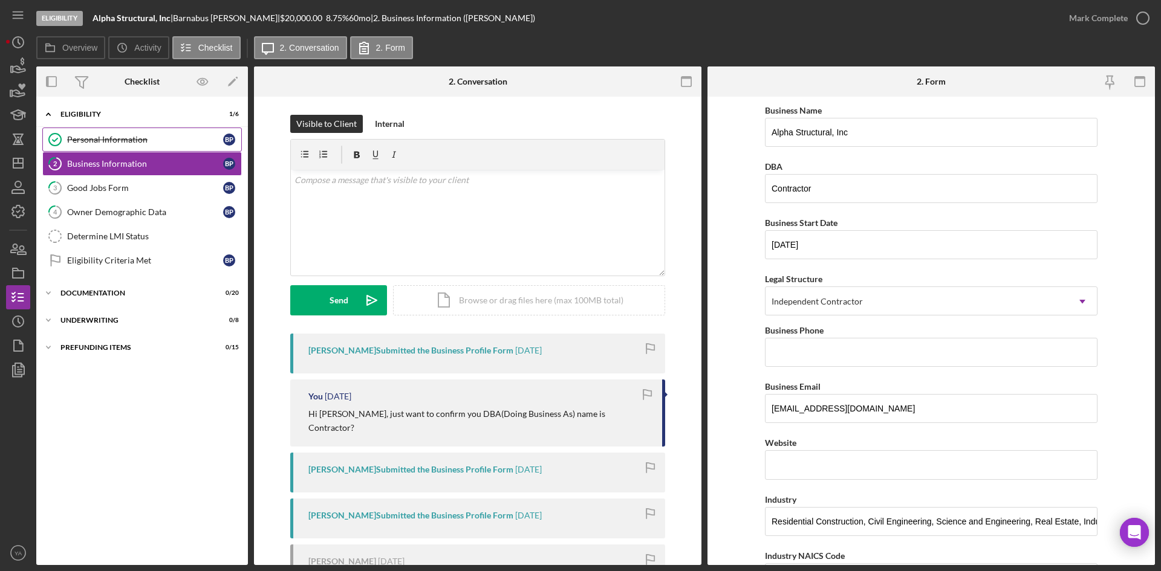
click at [134, 139] on div "Personal Information" at bounding box center [145, 140] width 156 height 10
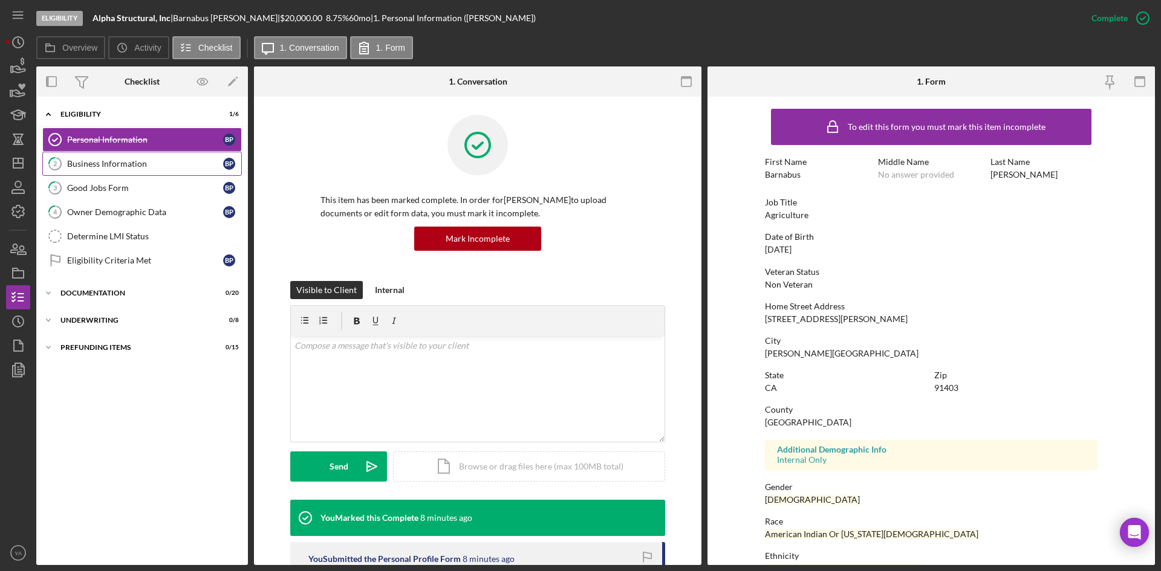
click at [144, 160] on div "Business Information" at bounding box center [145, 164] width 156 height 10
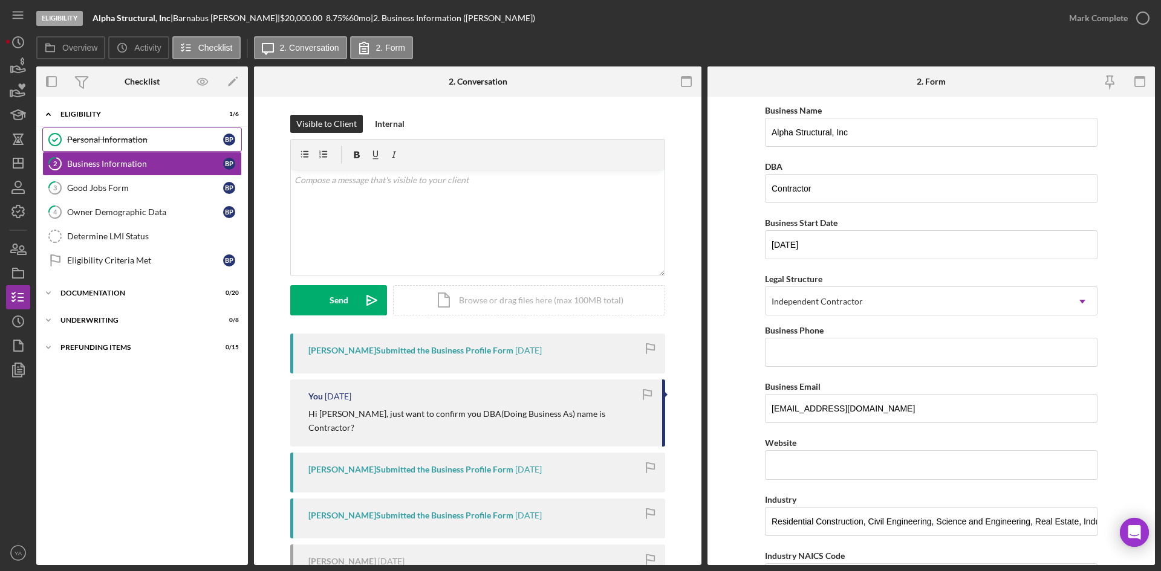
click at [112, 131] on link "Personal Information Personal Information B P" at bounding box center [142, 140] width 200 height 24
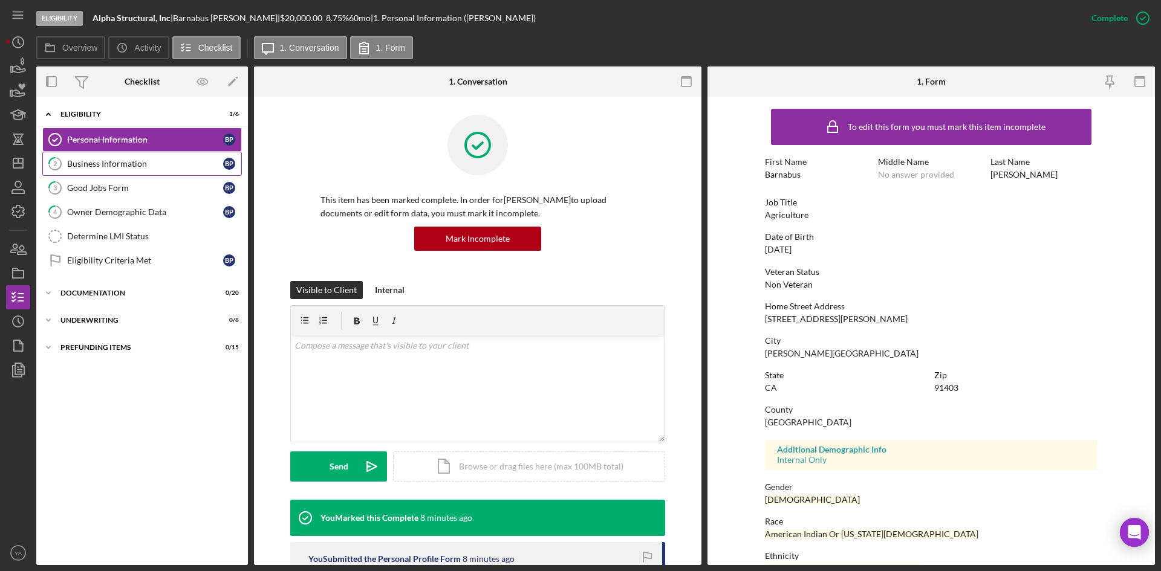
click at [136, 175] on link "2 Business Information B P" at bounding box center [142, 164] width 200 height 24
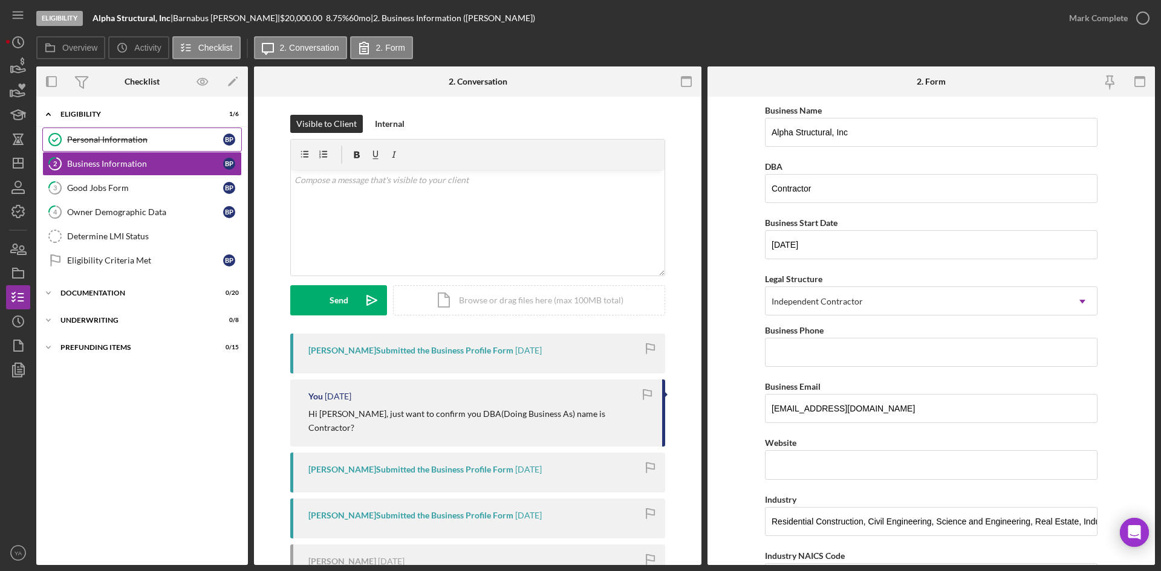
click at [155, 133] on link "Personal Information Personal Information B P" at bounding box center [142, 140] width 200 height 24
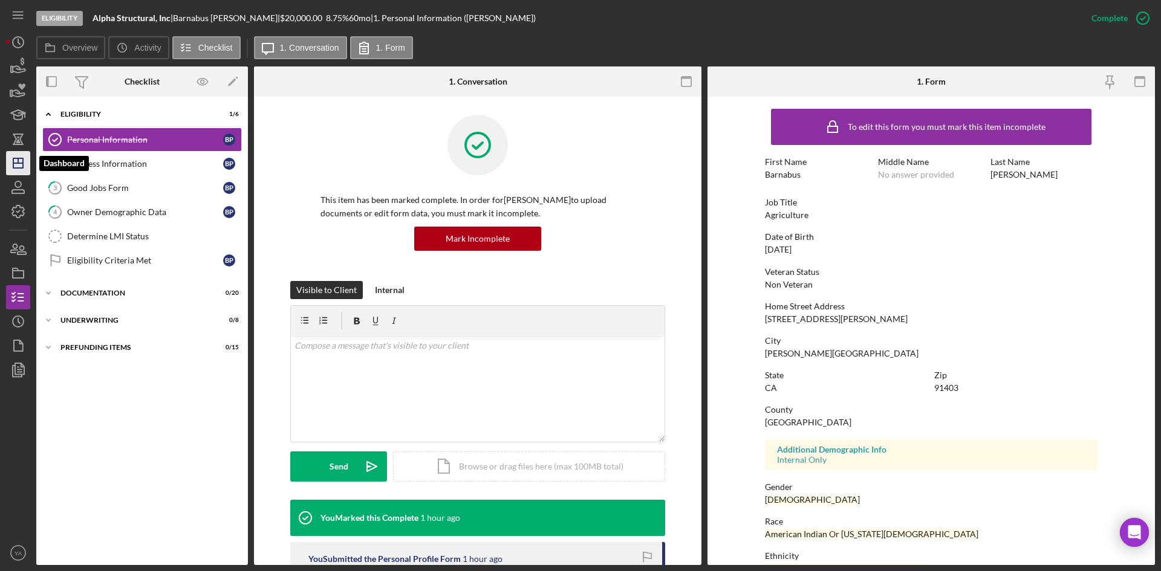
click at [28, 169] on icon "Icon/Dashboard" at bounding box center [18, 163] width 30 height 30
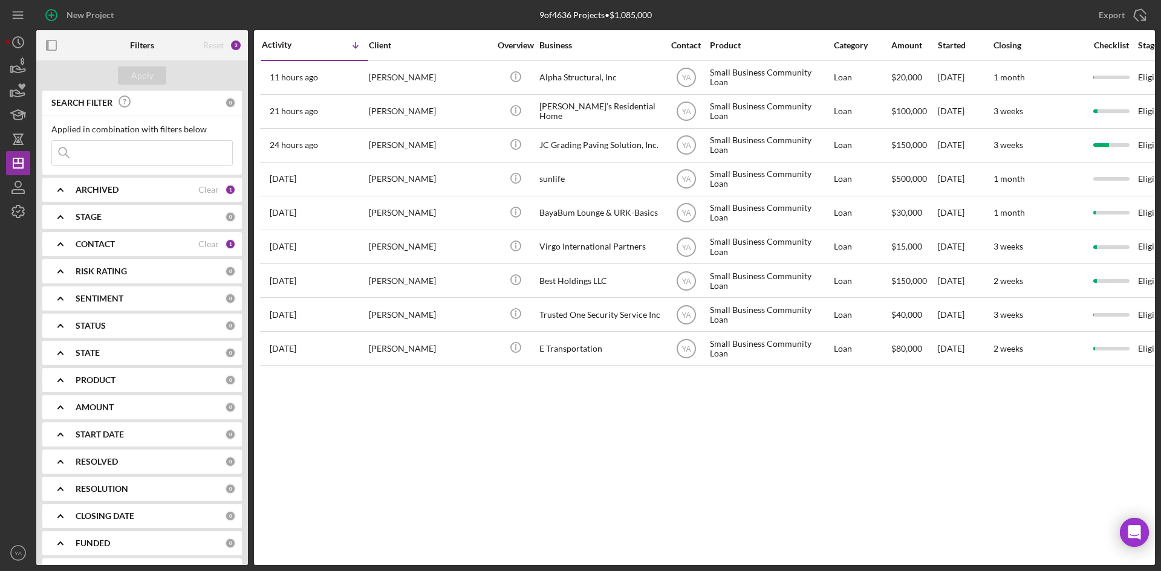
drag, startPoint x: 905, startPoint y: 405, endPoint x: 871, endPoint y: 502, distance: 103.3
click at [579, 406] on div "Activity Icon/Table Sort Arrow Client Overview Business Contact Product Categor…" at bounding box center [704, 297] width 901 height 535
click at [579, 484] on div "Activity Icon/Table Sort Arrow Client Overview Business Contact Product Categor…" at bounding box center [704, 297] width 901 height 535
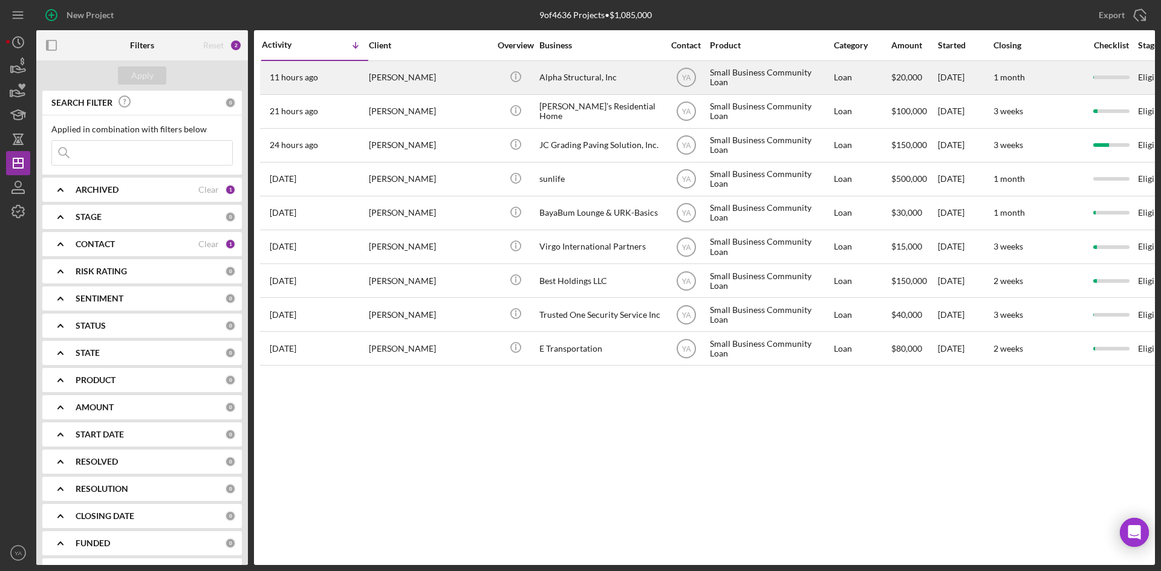
click at [579, 79] on div "Alpha Structural, Inc" at bounding box center [599, 78] width 121 height 32
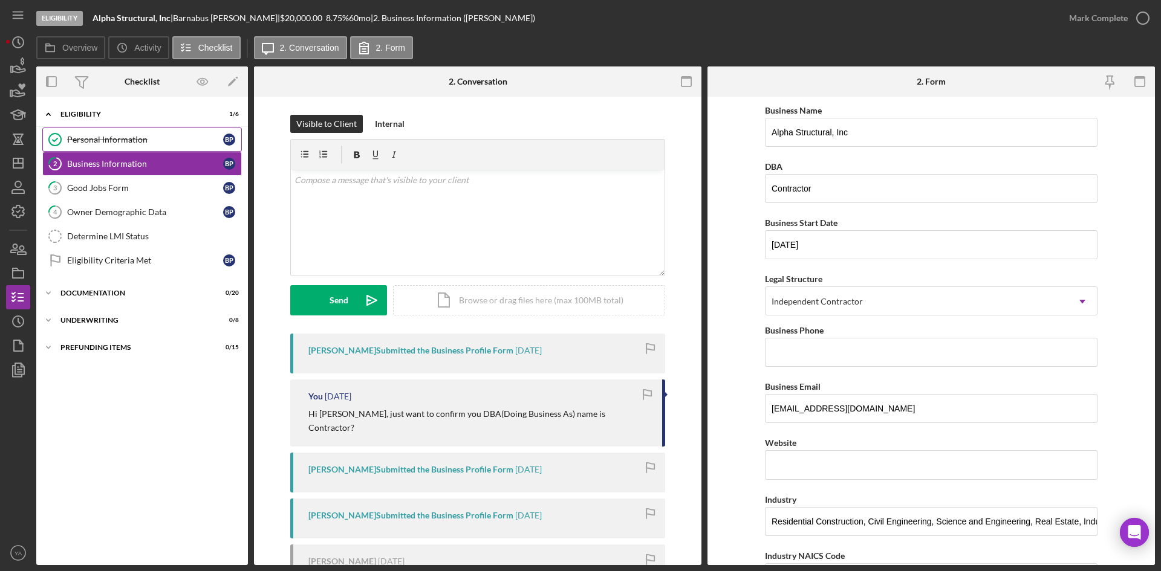
click at [183, 141] on div "Personal Information" at bounding box center [145, 140] width 156 height 10
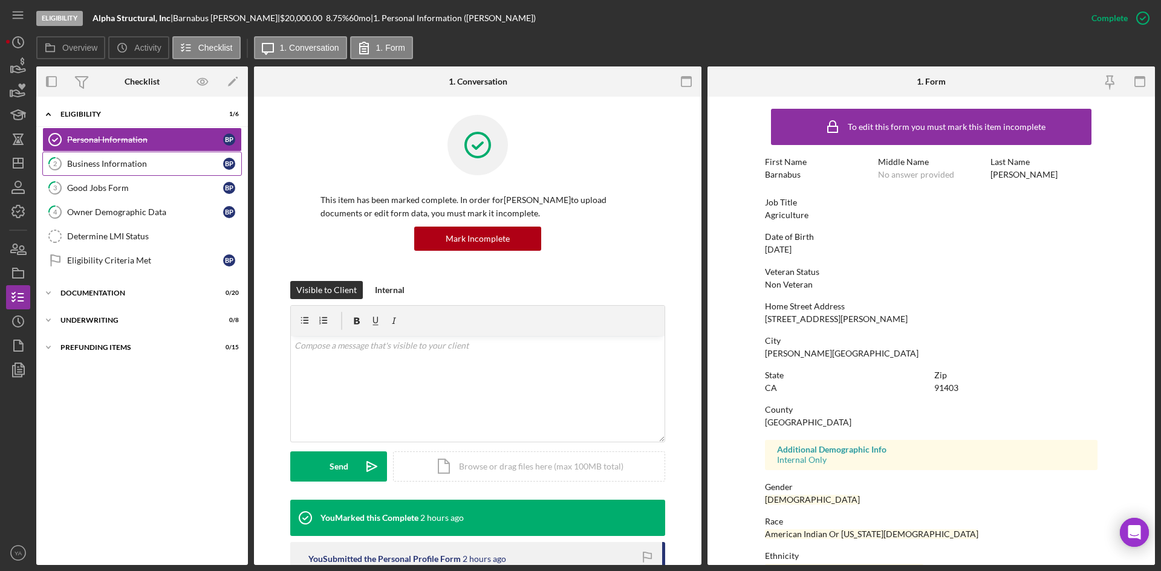
click at [187, 157] on link "2 Business Information B P" at bounding box center [142, 164] width 200 height 24
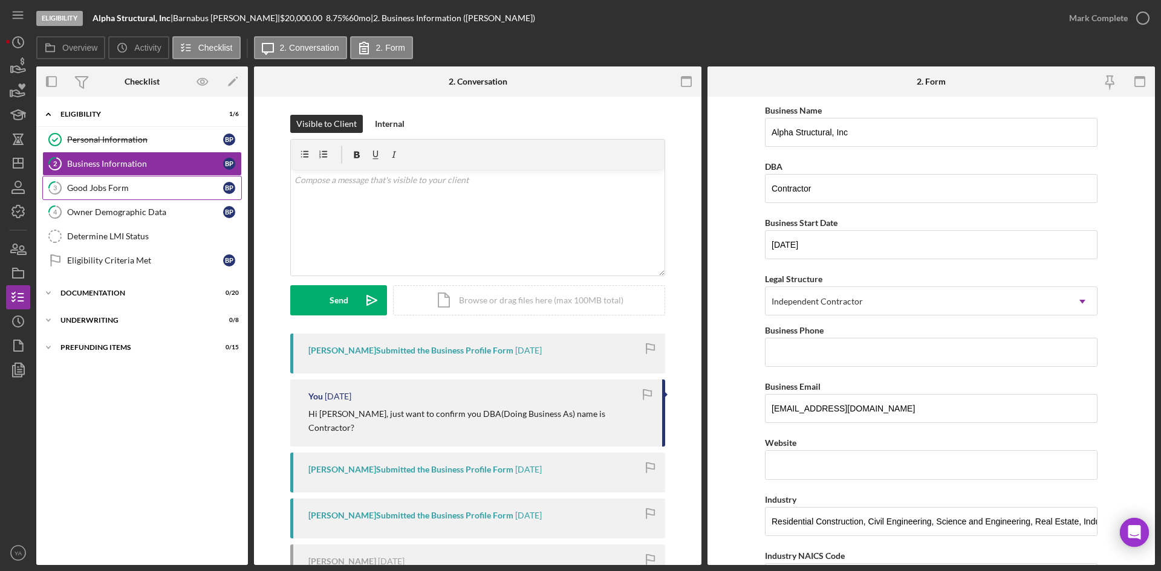
click at [178, 186] on div "Good Jobs Form" at bounding box center [145, 188] width 156 height 10
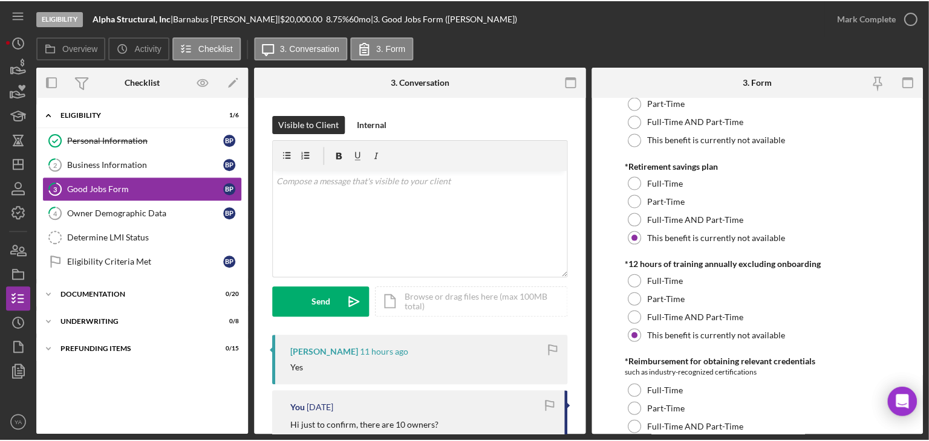
scroll to position [576, 0]
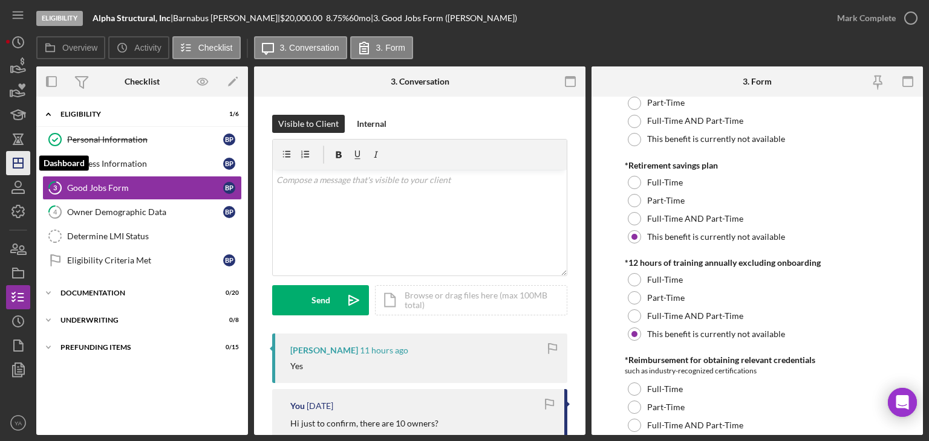
click at [20, 154] on icon "Icon/Dashboard" at bounding box center [18, 163] width 30 height 30
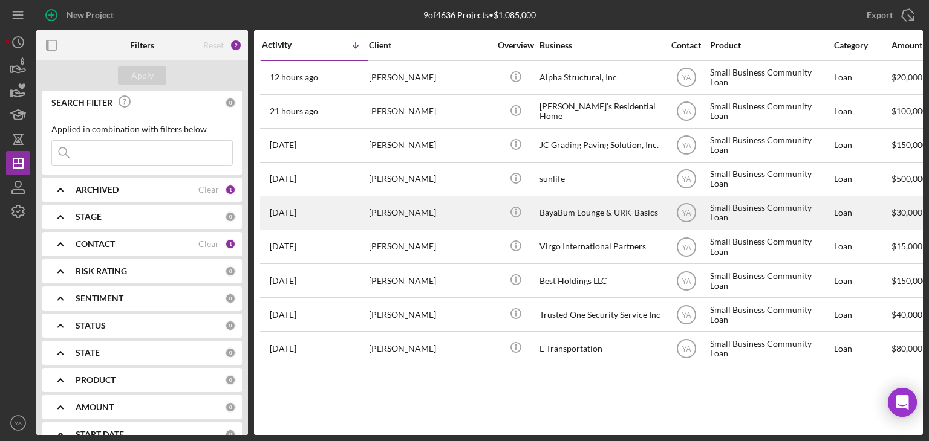
click at [578, 221] on div "BayaBum Lounge & URK-Basics" at bounding box center [599, 213] width 121 height 32
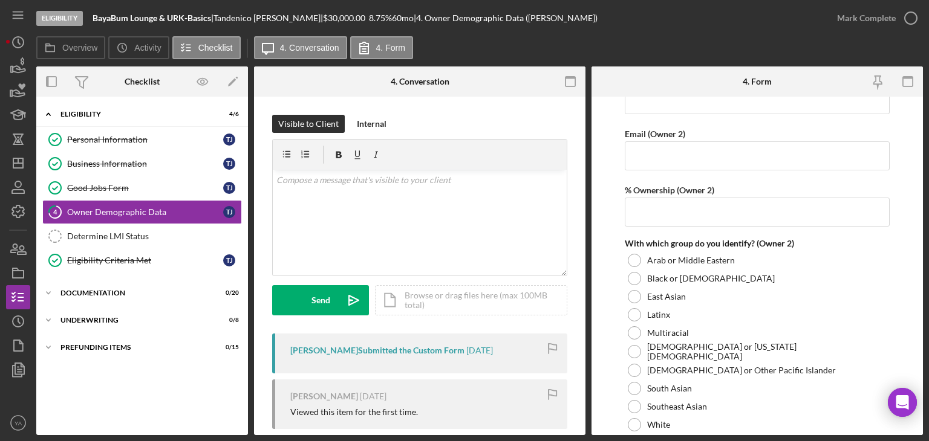
scroll to position [1814, 0]
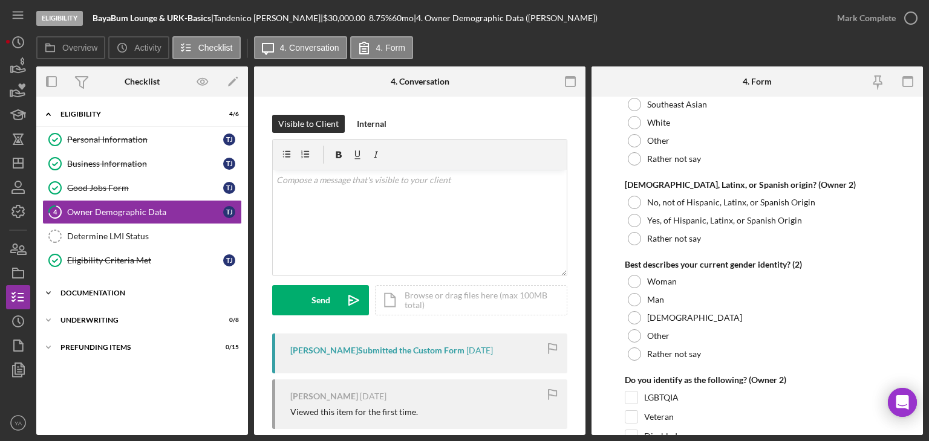
click at [134, 287] on div "Icon/Expander Documentation 0 / 20" at bounding box center [142, 293] width 212 height 24
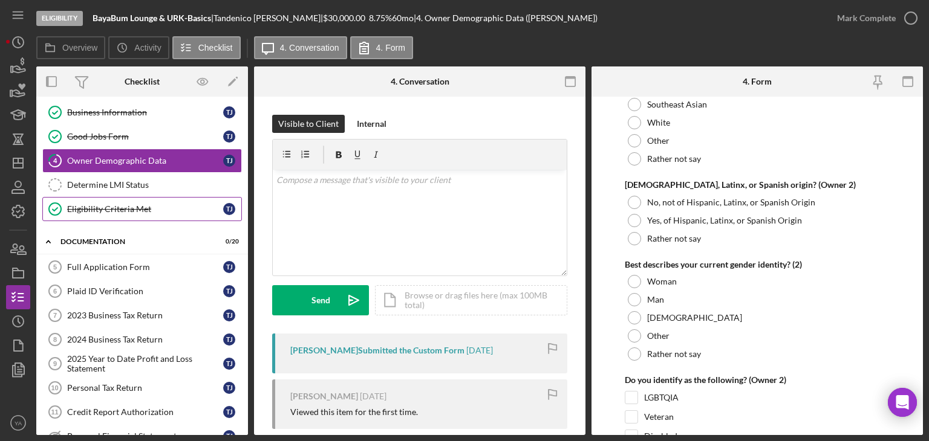
scroll to position [0, 0]
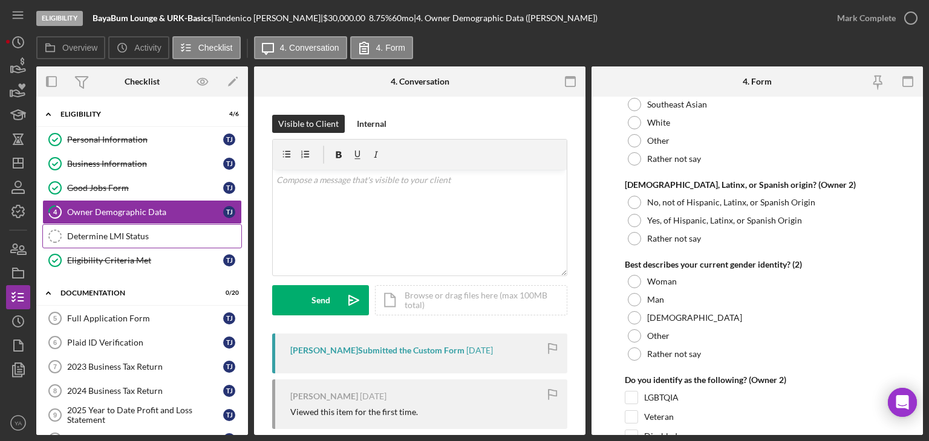
click at [153, 236] on div "Determine LMI Status" at bounding box center [154, 237] width 174 height 10
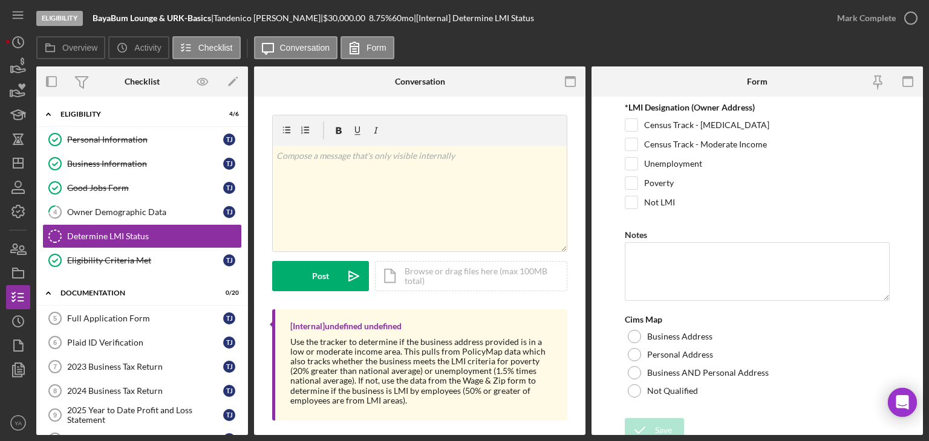
scroll to position [271, 0]
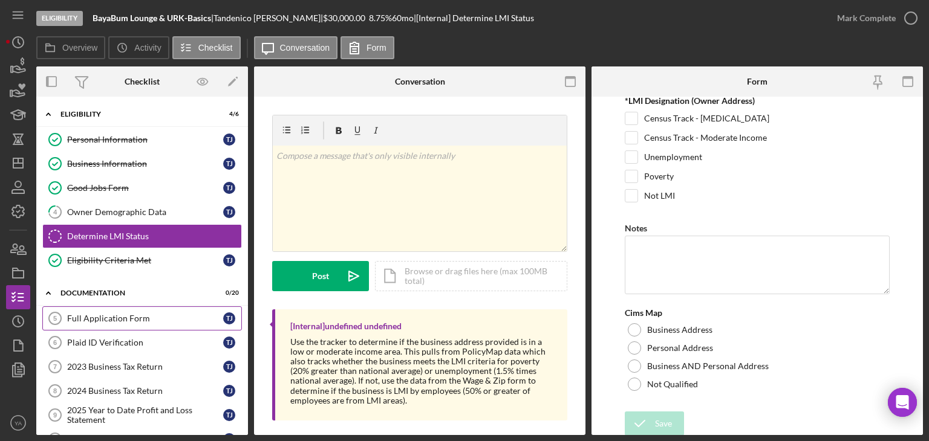
click at [84, 314] on div "Full Application Form" at bounding box center [145, 319] width 156 height 10
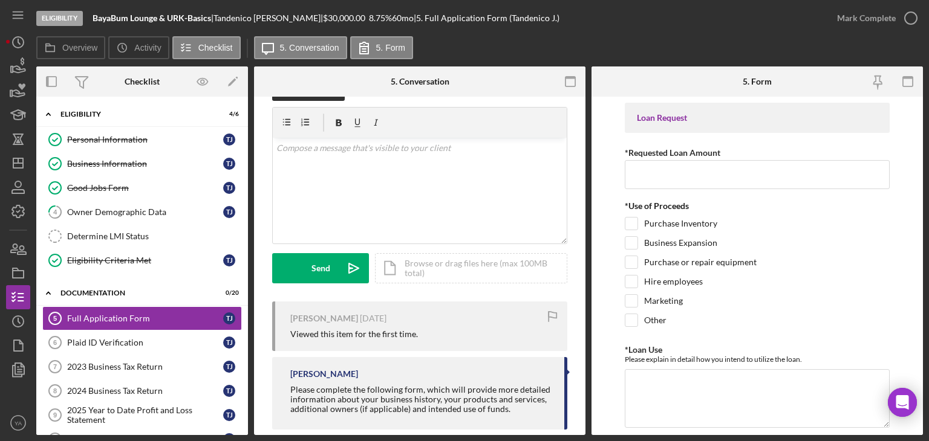
scroll to position [50, 0]
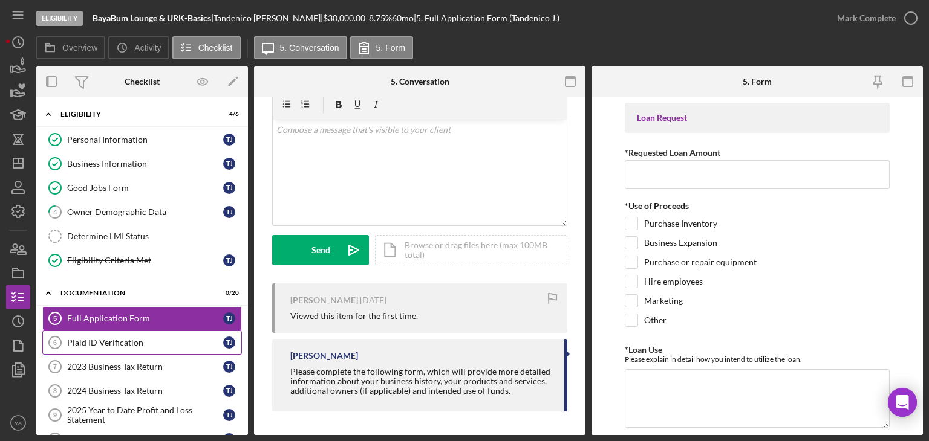
click at [122, 334] on link "Plaid ID Verification 6 Plaid ID Verification T J" at bounding box center [142, 343] width 200 height 24
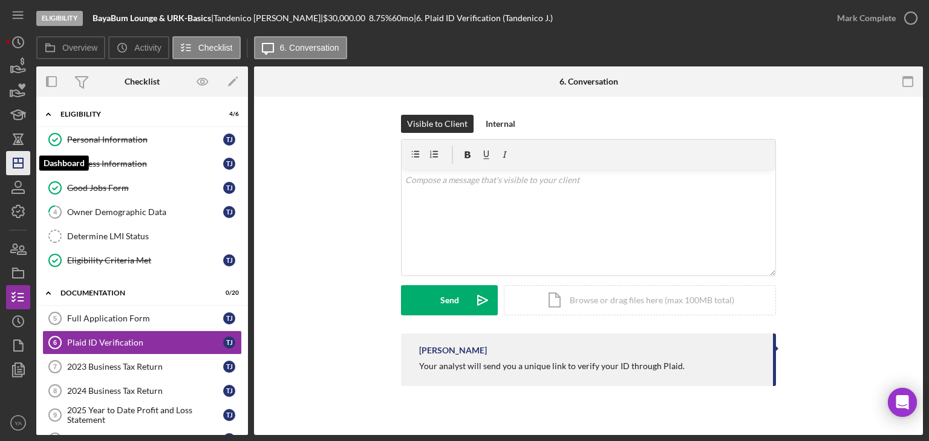
click at [26, 156] on icon "Icon/Dashboard" at bounding box center [18, 163] width 30 height 30
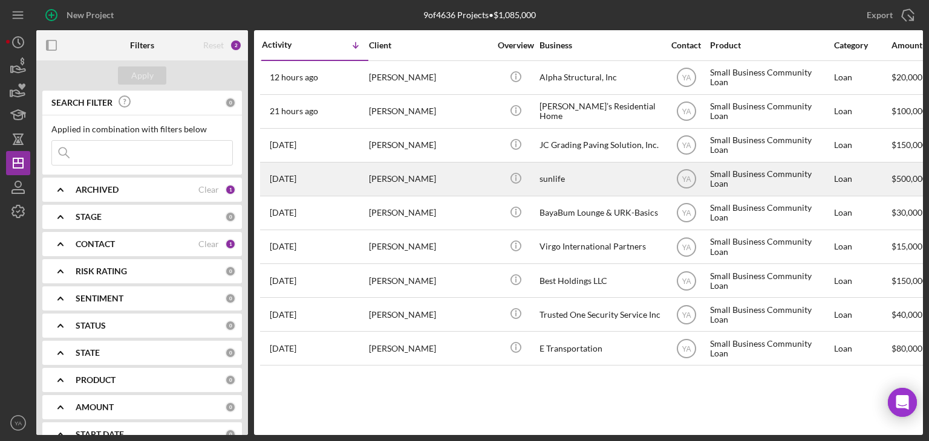
click at [569, 187] on div "sunlife" at bounding box center [599, 179] width 121 height 32
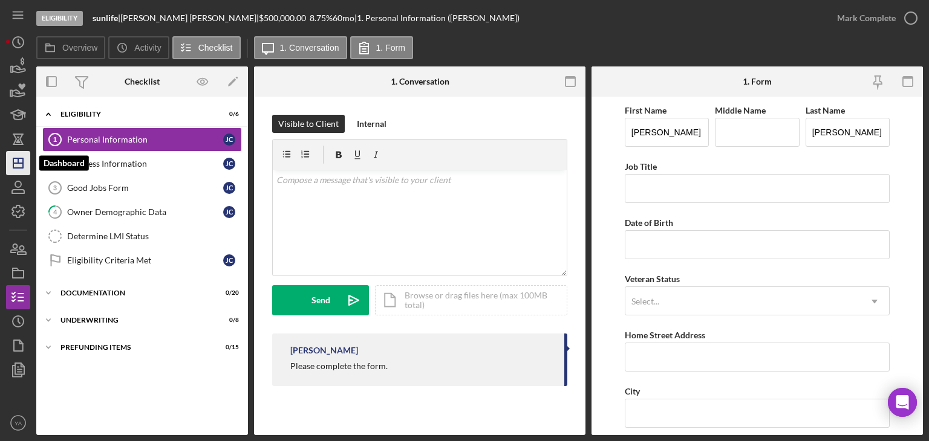
click at [22, 169] on icon "Icon/Dashboard" at bounding box center [18, 163] width 30 height 30
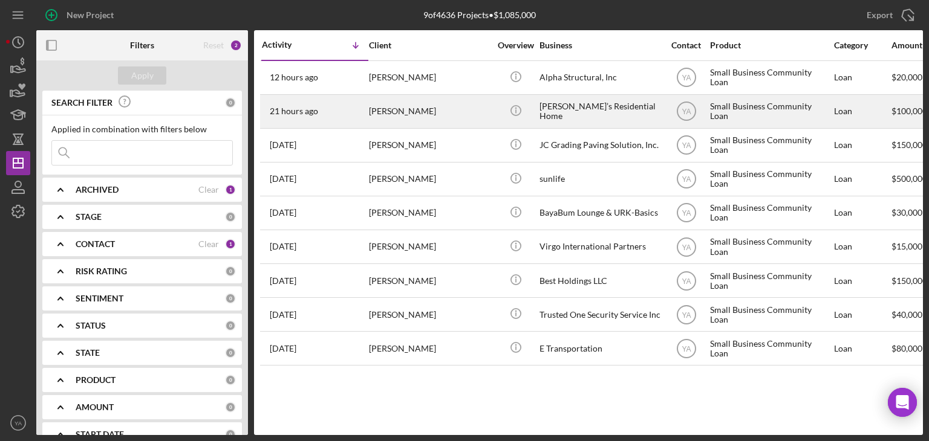
click at [579, 108] on div "[PERSON_NAME]’s Residential Home" at bounding box center [599, 112] width 121 height 32
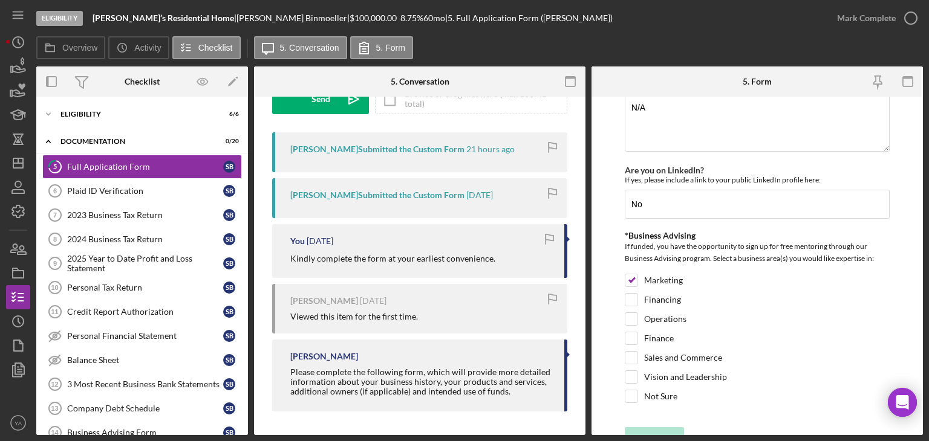
scroll to position [1740, 0]
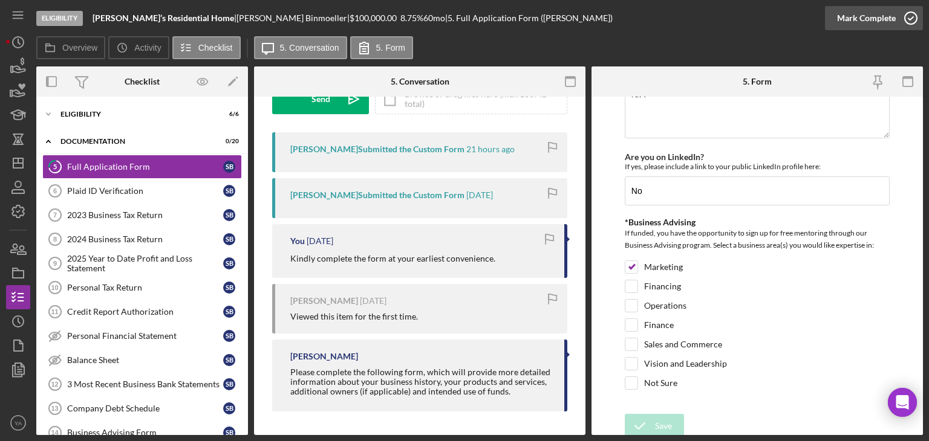
click at [579, 26] on icon "button" at bounding box center [910, 18] width 30 height 30
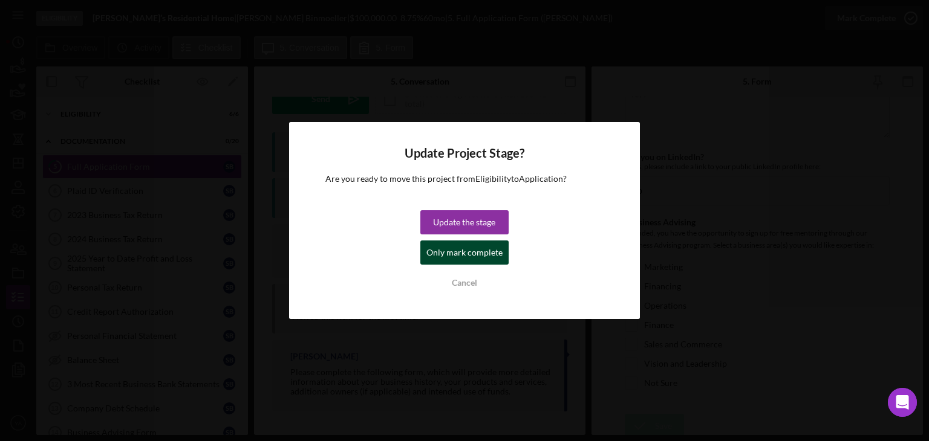
click at [487, 252] on div "Only mark complete" at bounding box center [464, 253] width 76 height 24
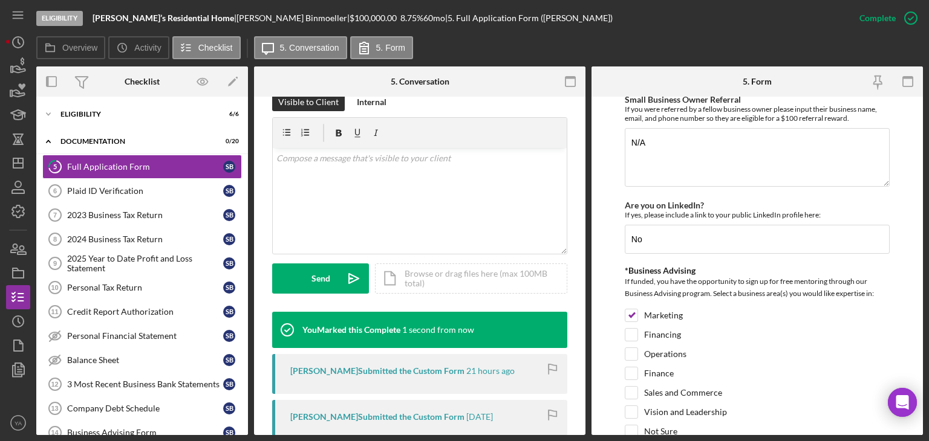
scroll to position [1789, 0]
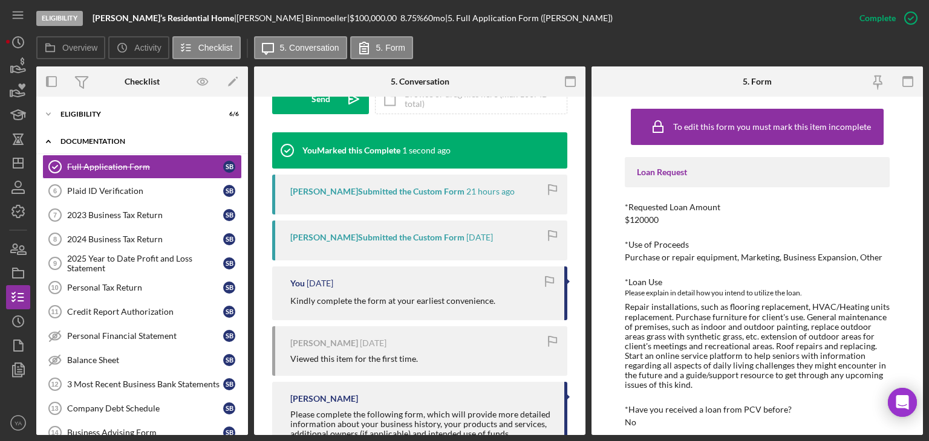
click at [82, 140] on div "Documentation" at bounding box center [146, 141] width 172 height 7
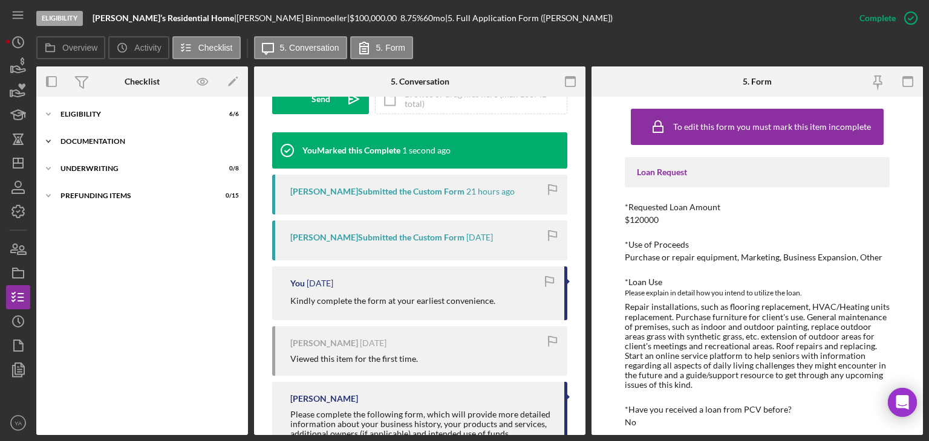
click at [82, 140] on div "Documentation" at bounding box center [146, 141] width 172 height 7
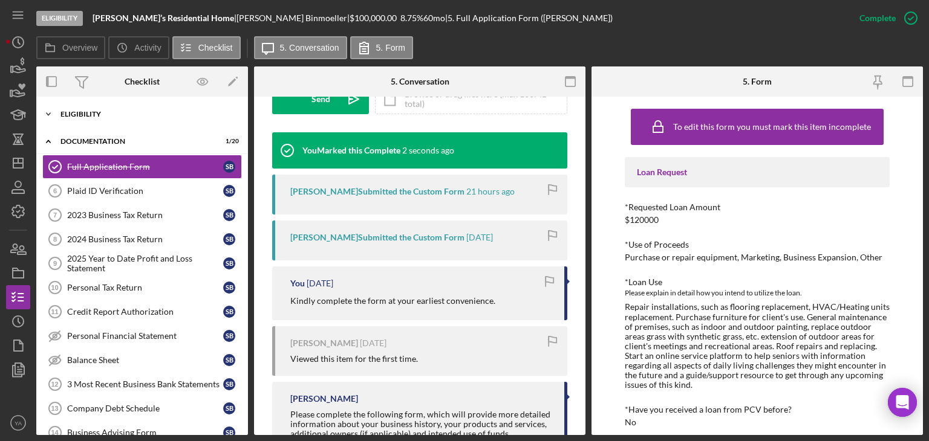
click at [101, 108] on div "Icon/Expander Eligibility 6 / 6" at bounding box center [142, 114] width 212 height 24
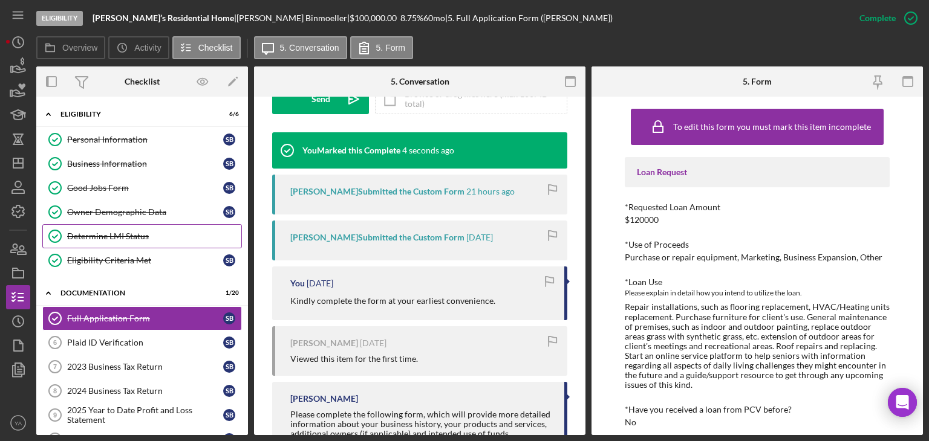
click at [150, 232] on div "Determine LMI Status" at bounding box center [154, 237] width 174 height 10
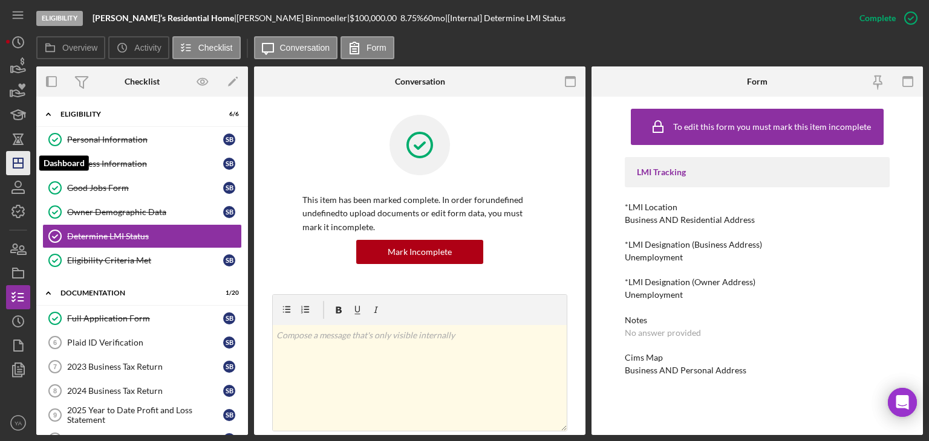
click at [28, 167] on icon "Icon/Dashboard" at bounding box center [18, 163] width 30 height 30
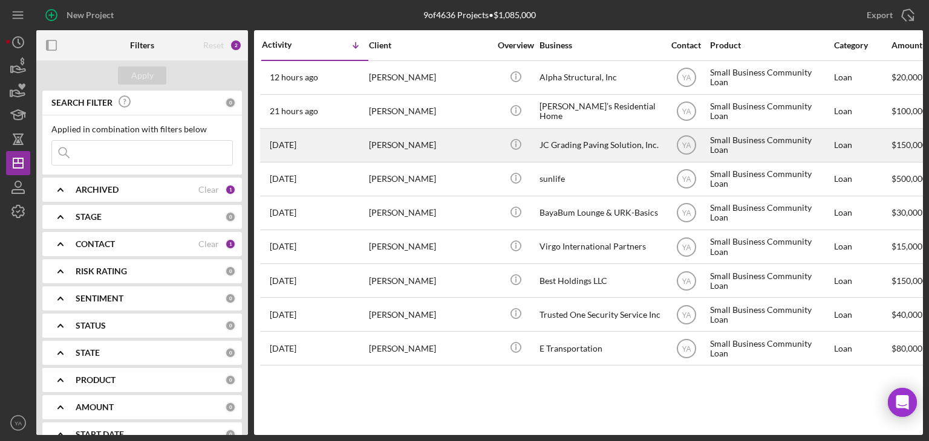
click at [559, 146] on div "JC Grading Paving Solution, Inc." at bounding box center [599, 145] width 121 height 32
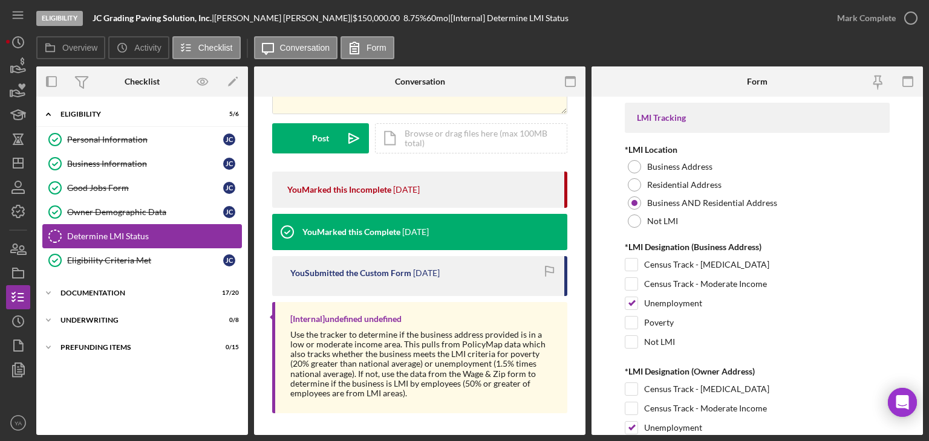
scroll to position [140, 0]
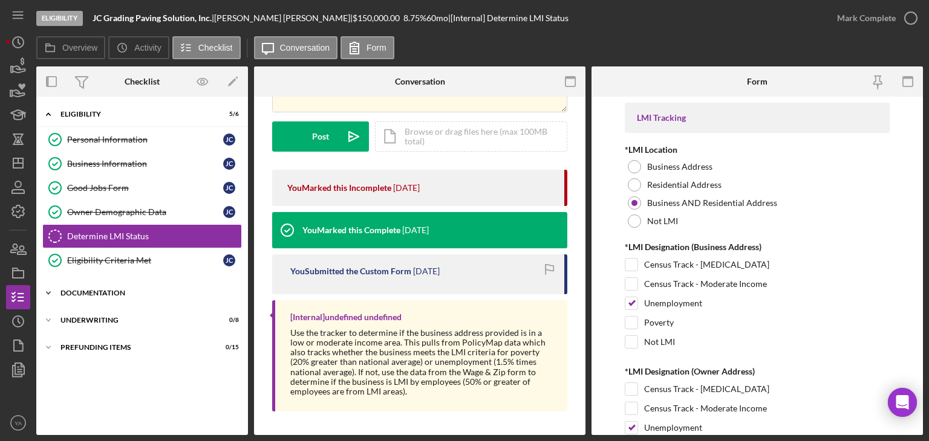
click at [138, 281] on div "Icon/Expander Documentation 17 / 20" at bounding box center [142, 293] width 212 height 24
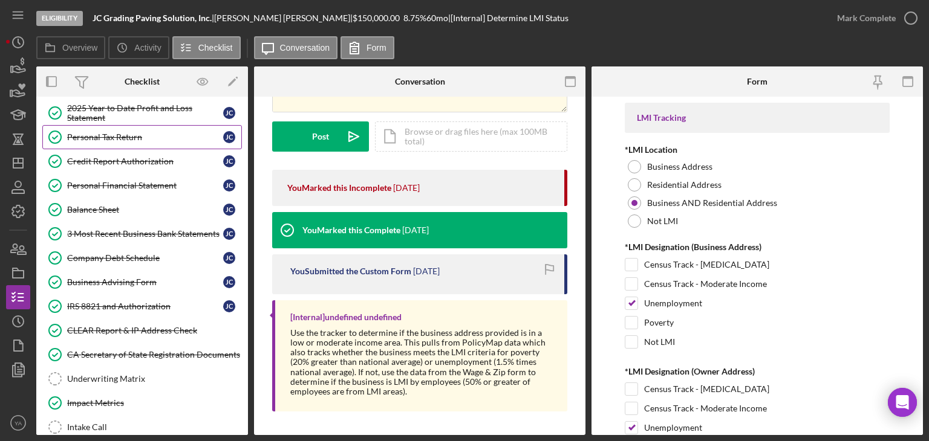
scroll to position [181, 0]
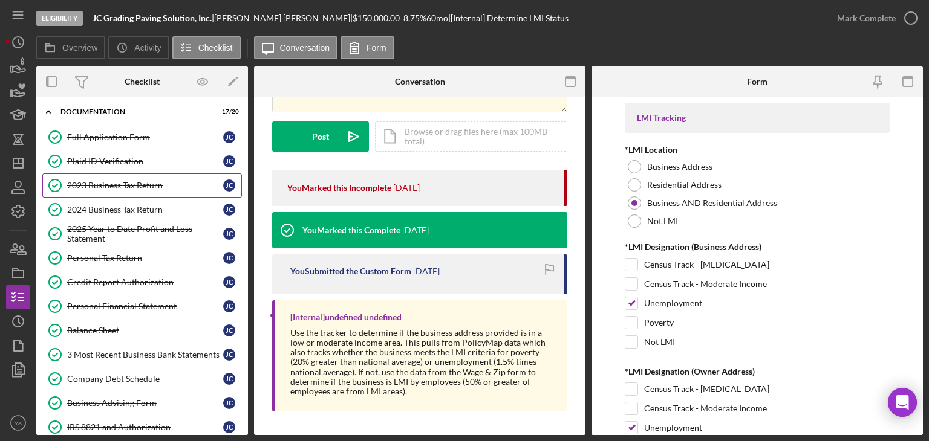
click at [143, 181] on div "2023 Business Tax Return" at bounding box center [145, 186] width 156 height 10
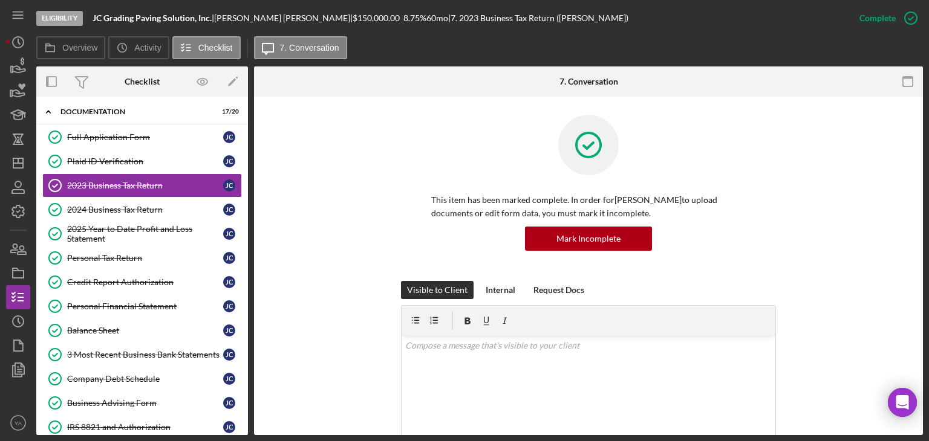
scroll to position [325, 0]
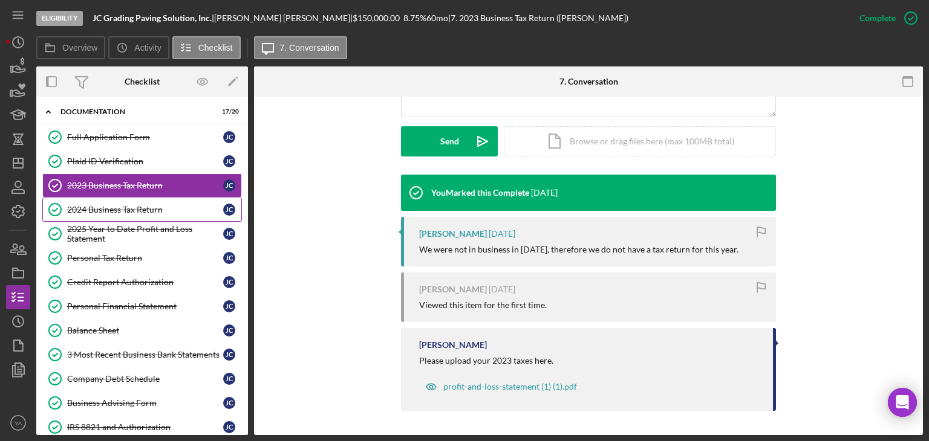
click at [137, 198] on link "2024 Business Tax Return 2024 Business Tax Return [PERSON_NAME]" at bounding box center [142, 210] width 200 height 24
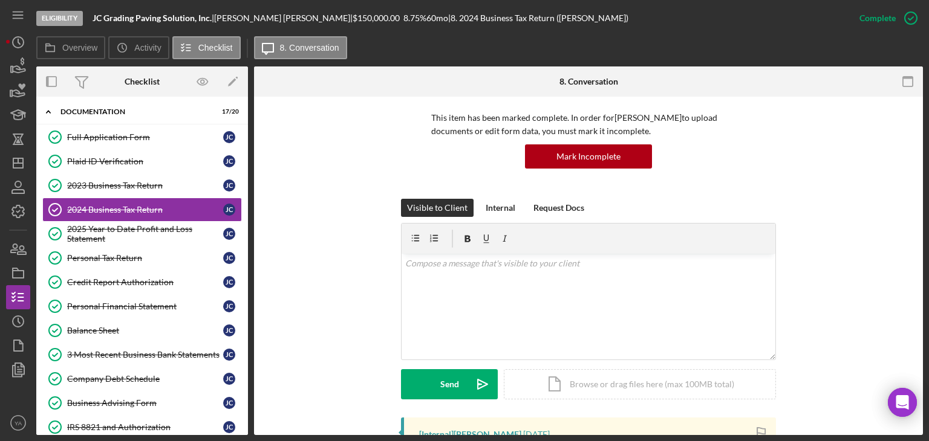
scroll to position [363, 0]
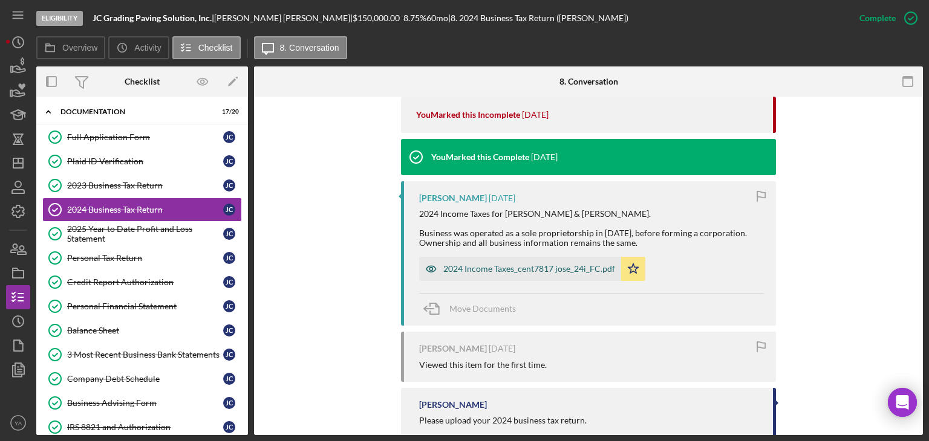
click at [493, 264] on div "2024 Income Taxes_cent7817 jose_24i_FC.pdf" at bounding box center [529, 269] width 172 height 10
